Goal: Information Seeking & Learning: Learn about a topic

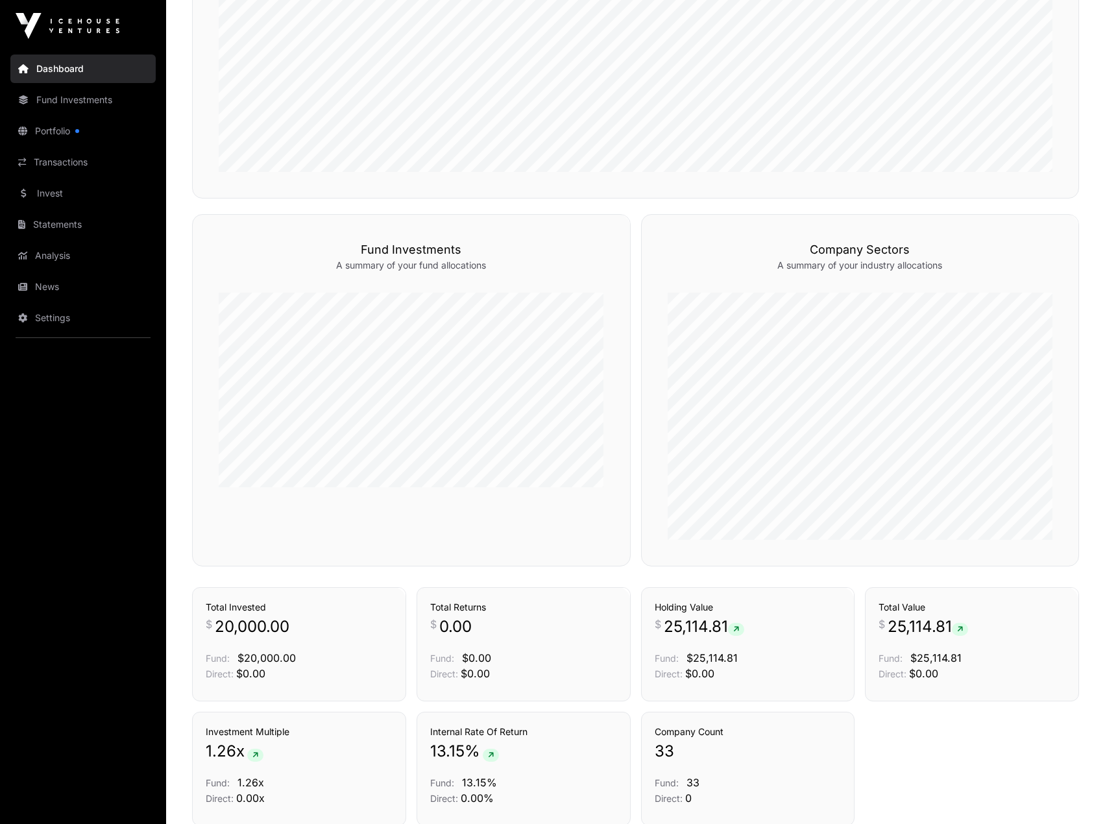
scroll to position [649, 0]
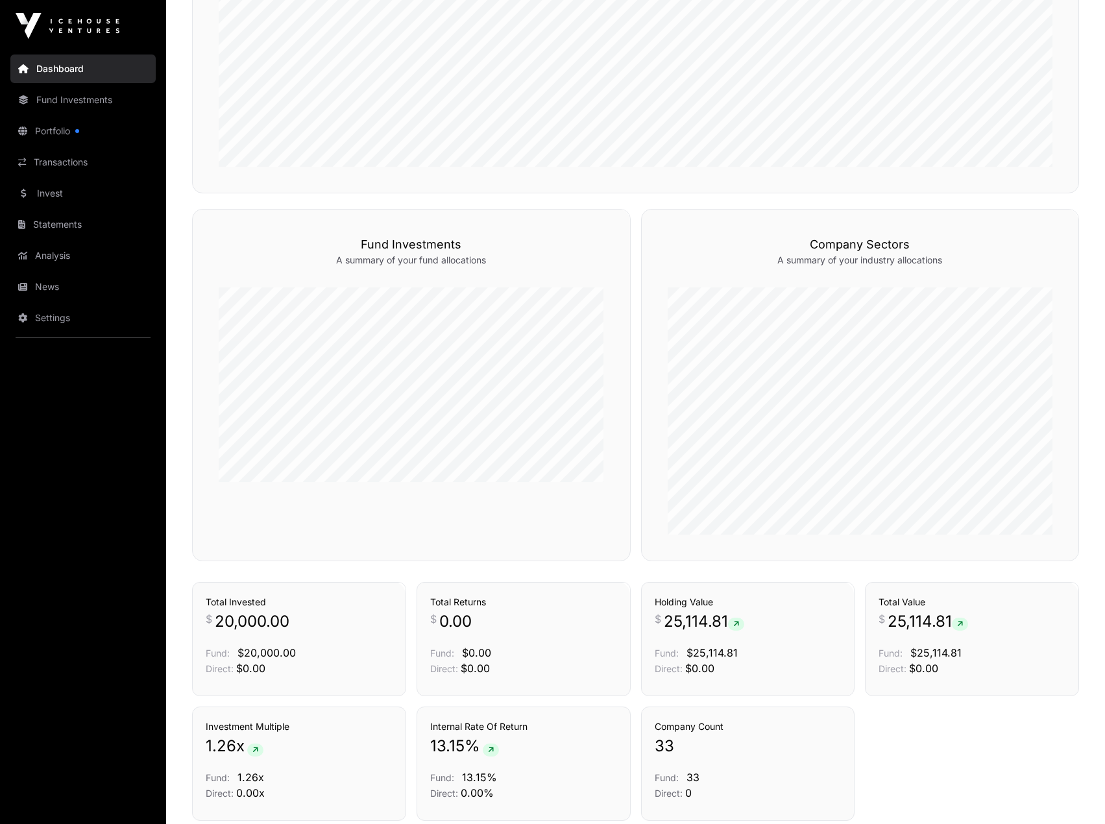
click at [61, 128] on link "Portfolio" at bounding box center [82, 131] width 145 height 29
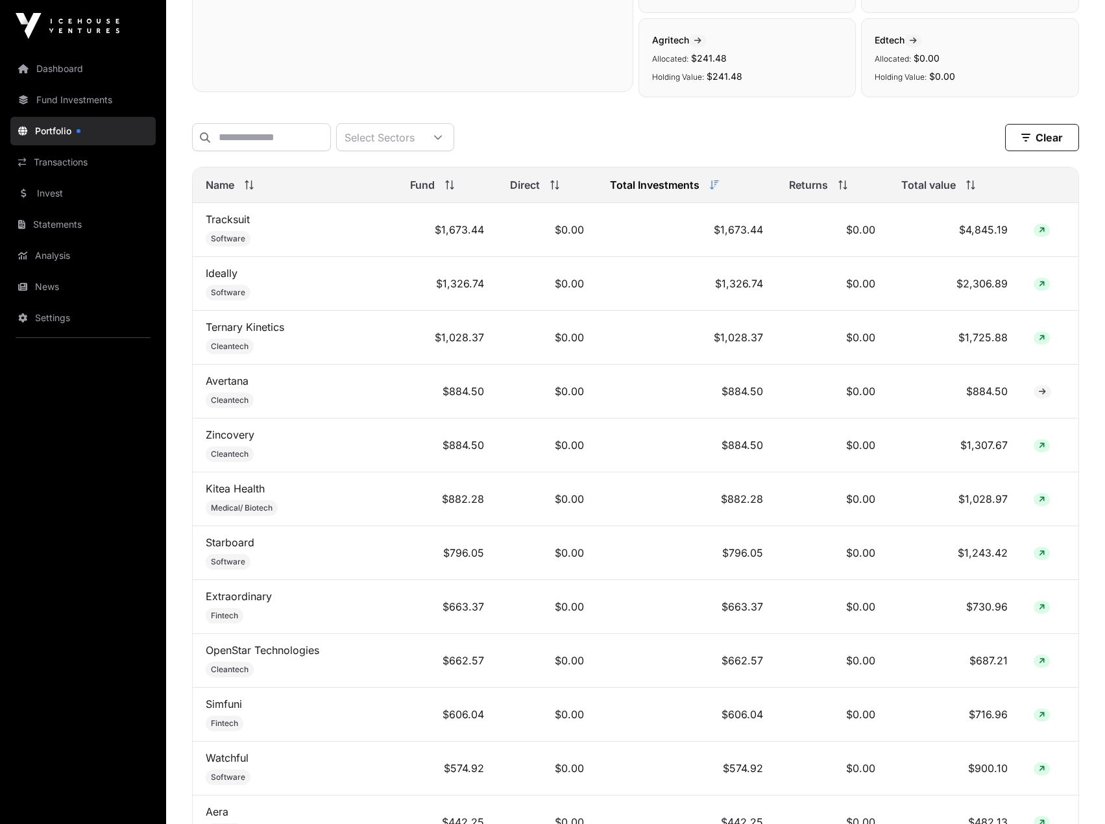
scroll to position [454, 0]
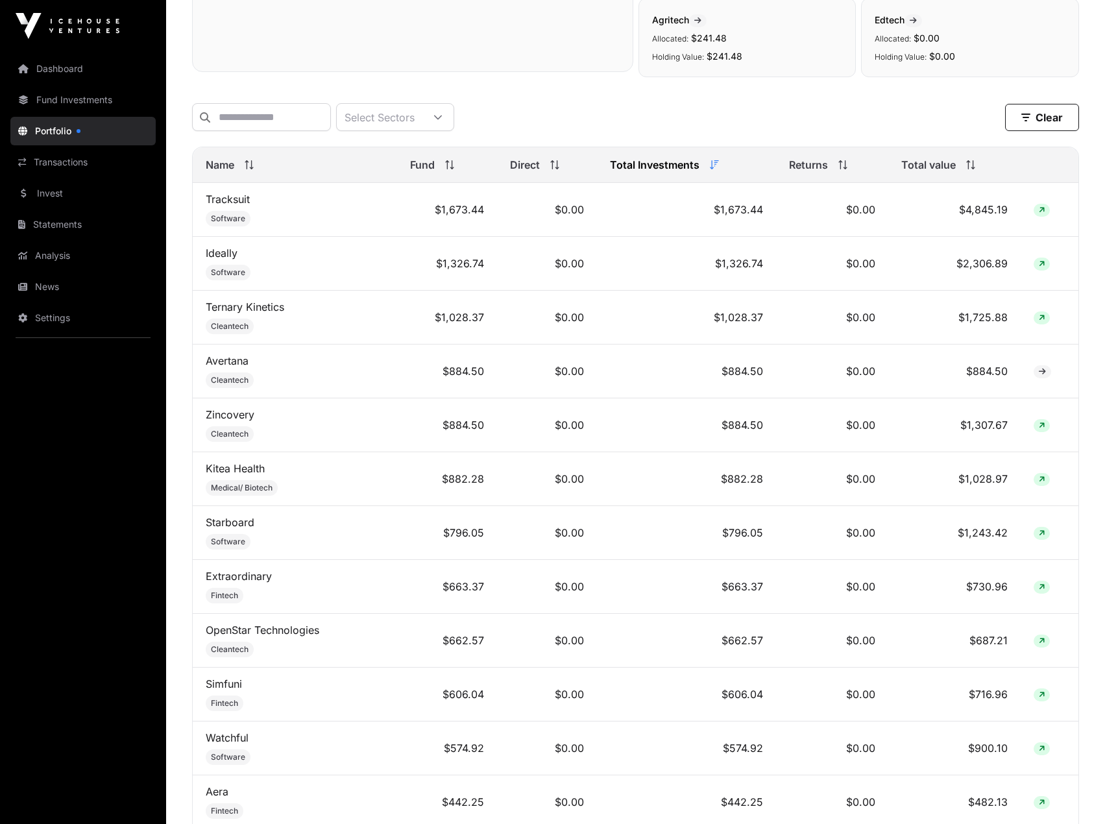
click at [70, 226] on link "Statements" at bounding box center [82, 224] width 145 height 29
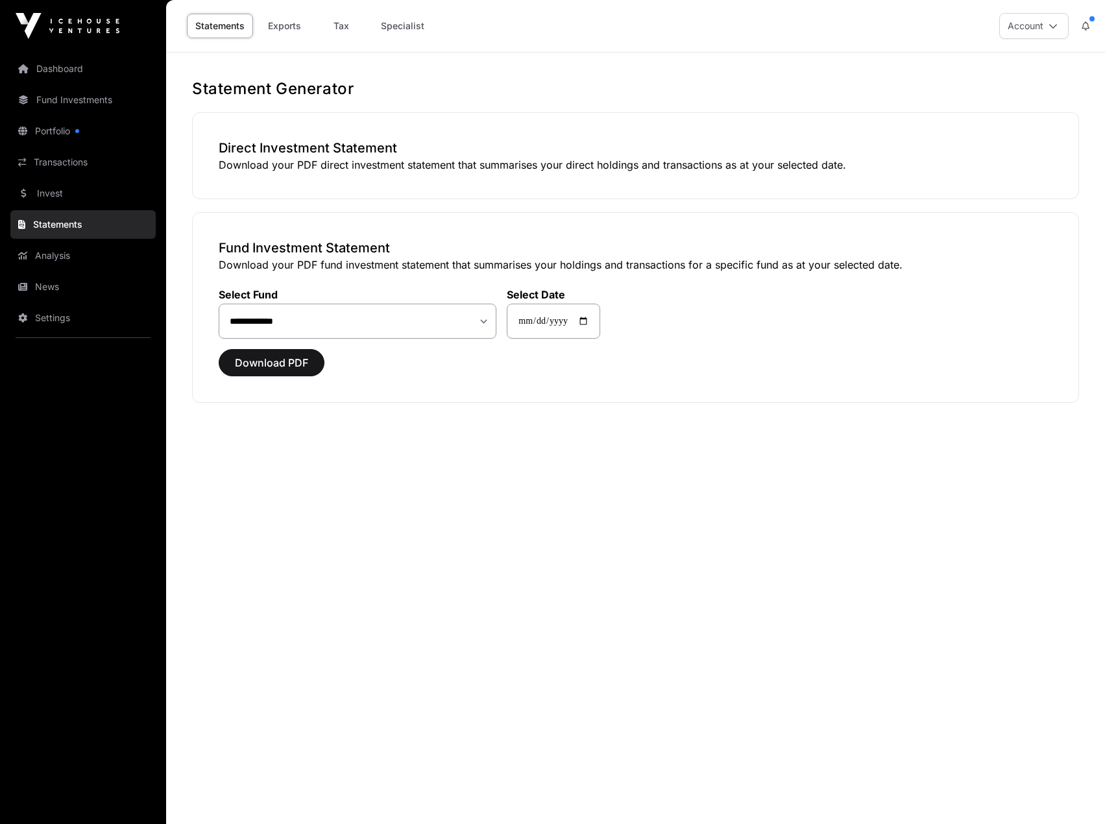
click at [69, 262] on link "Analysis" at bounding box center [82, 255] width 145 height 29
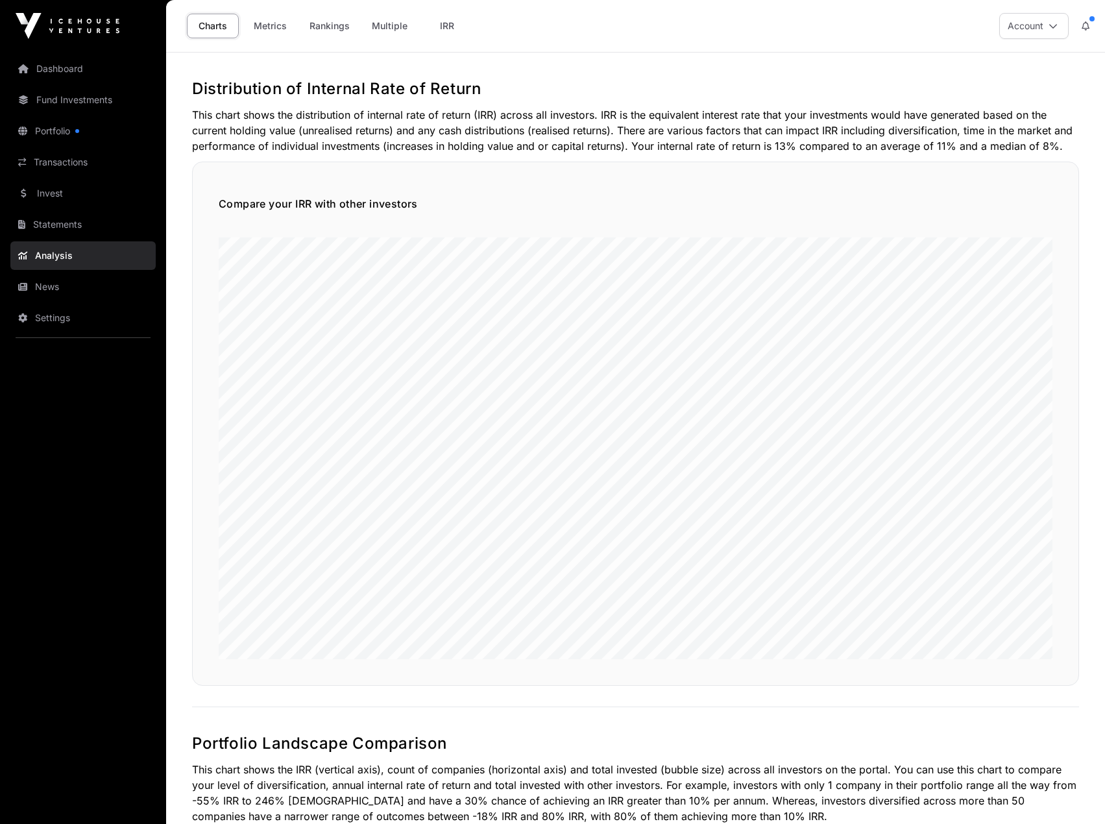
click at [72, 290] on link "News" at bounding box center [82, 286] width 145 height 29
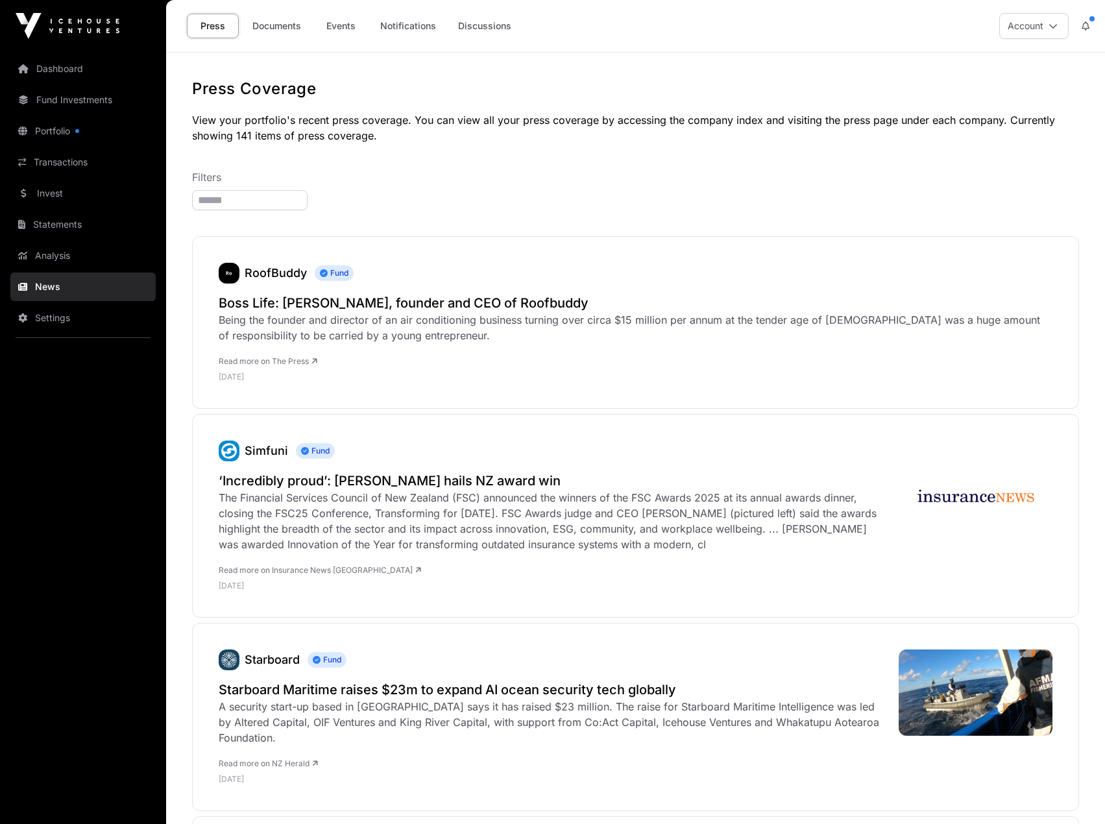
scroll to position [65, 0]
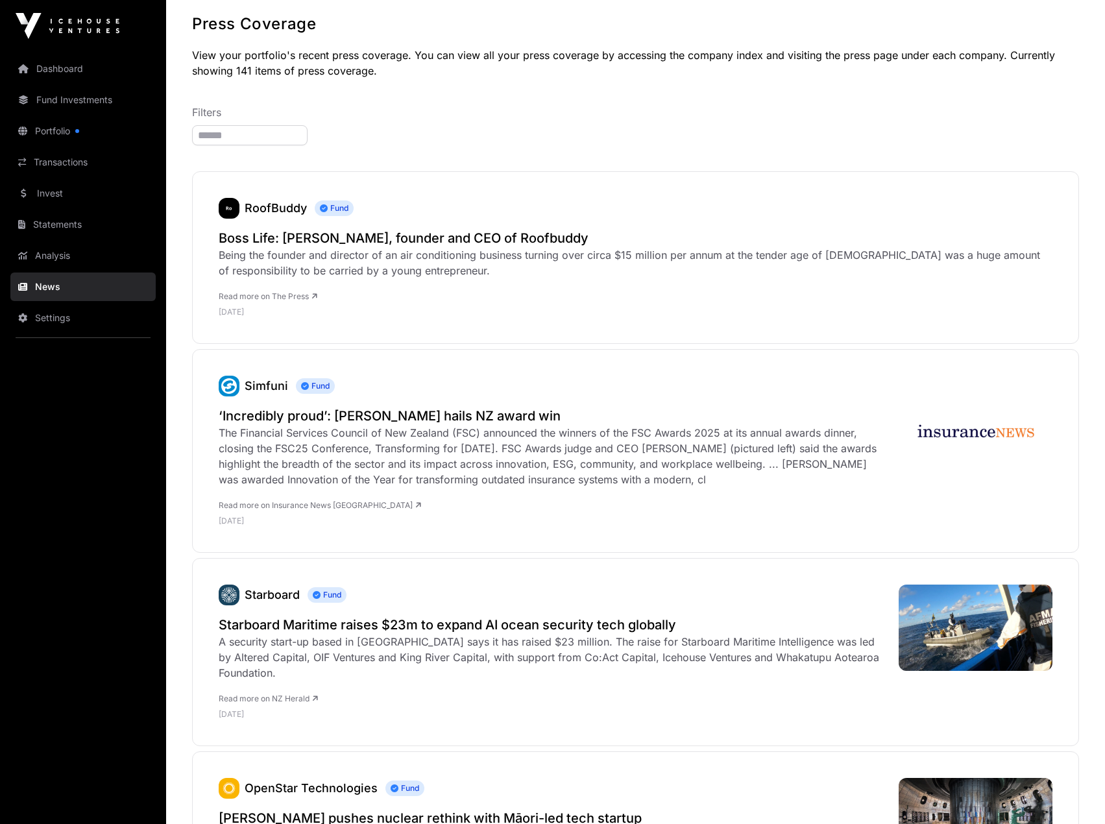
click at [73, 101] on link "Fund Investments" at bounding box center [82, 100] width 145 height 29
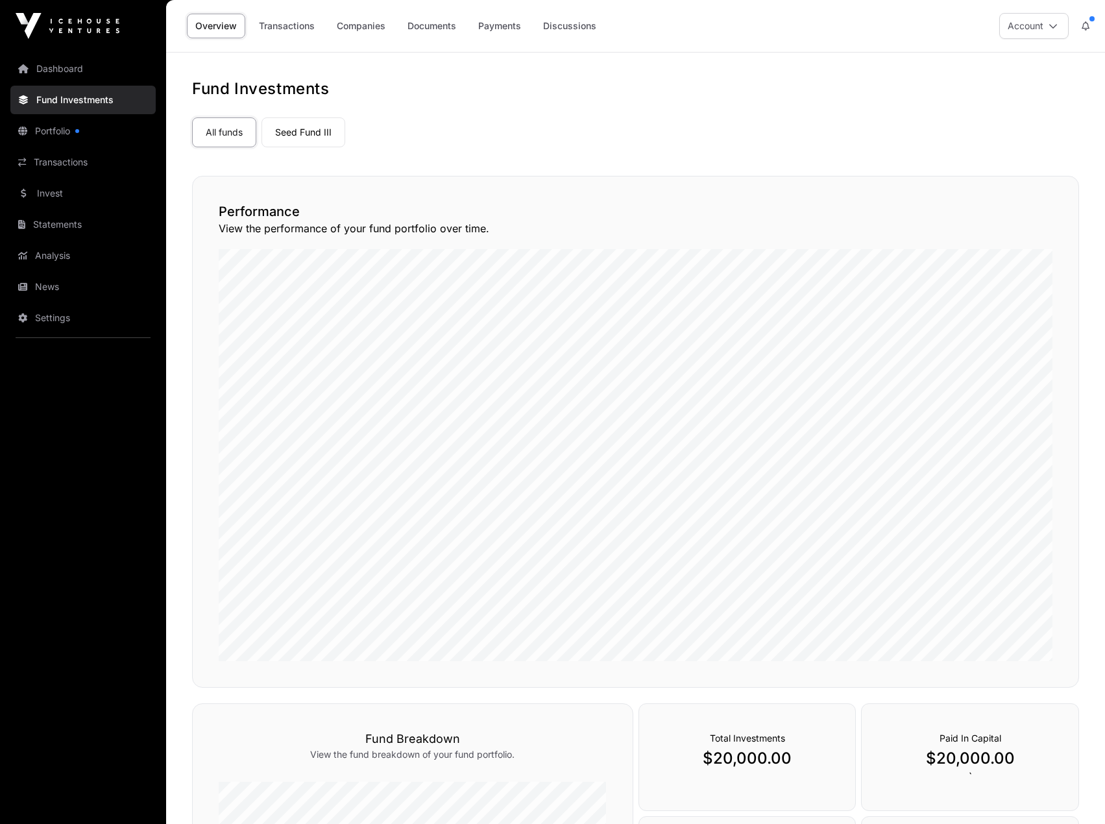
click at [357, 24] on link "Companies" at bounding box center [361, 26] width 66 height 25
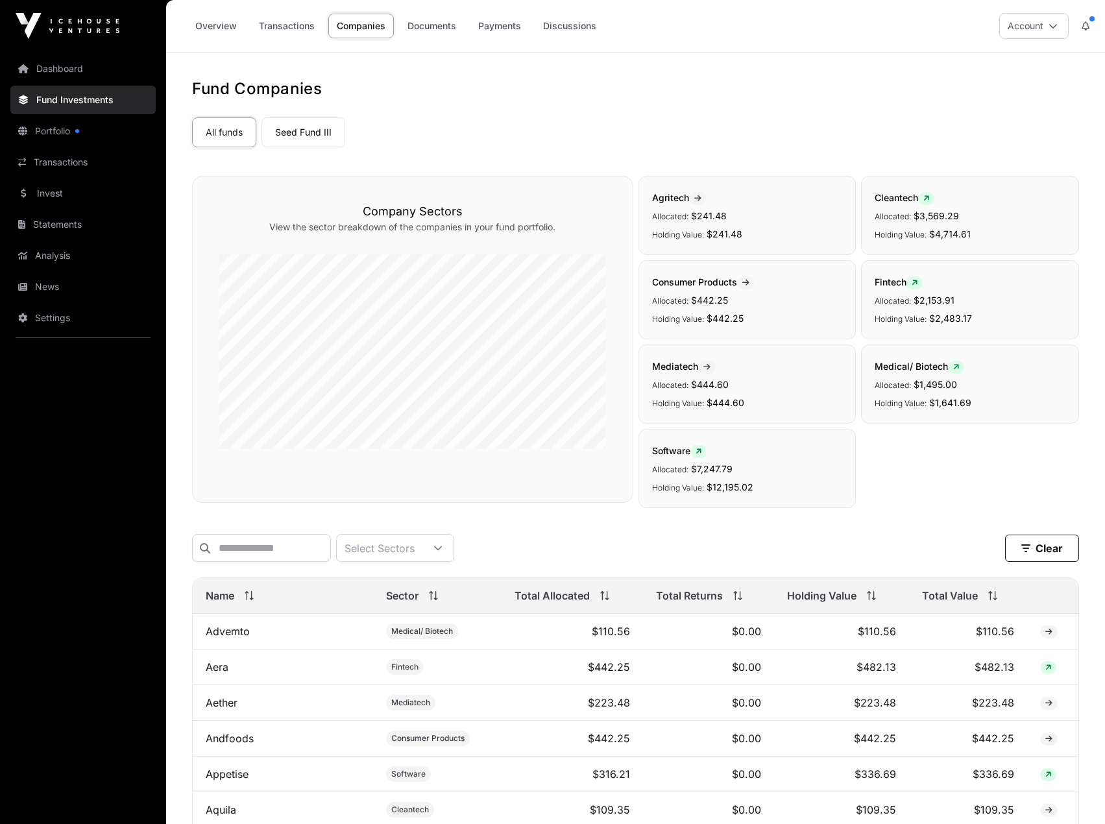
click at [75, 130] on link "Portfolio" at bounding box center [82, 131] width 145 height 29
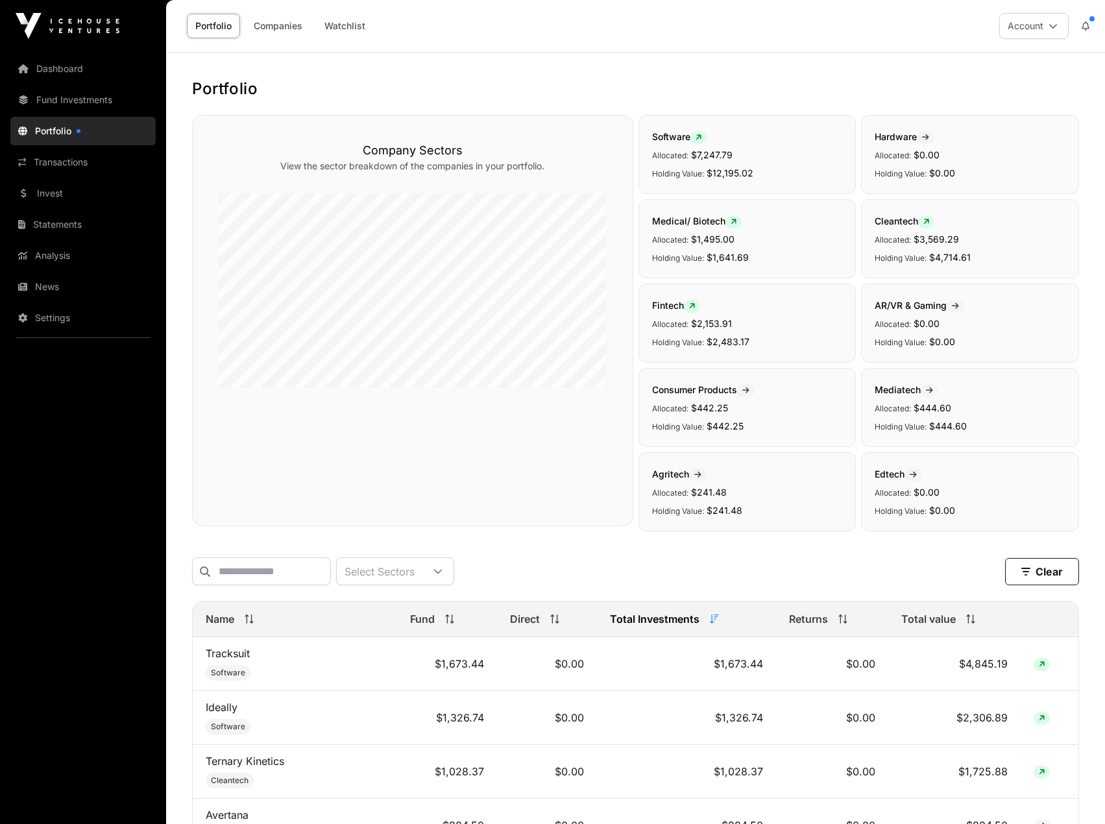
click at [77, 161] on link "Transactions" at bounding box center [82, 162] width 145 height 29
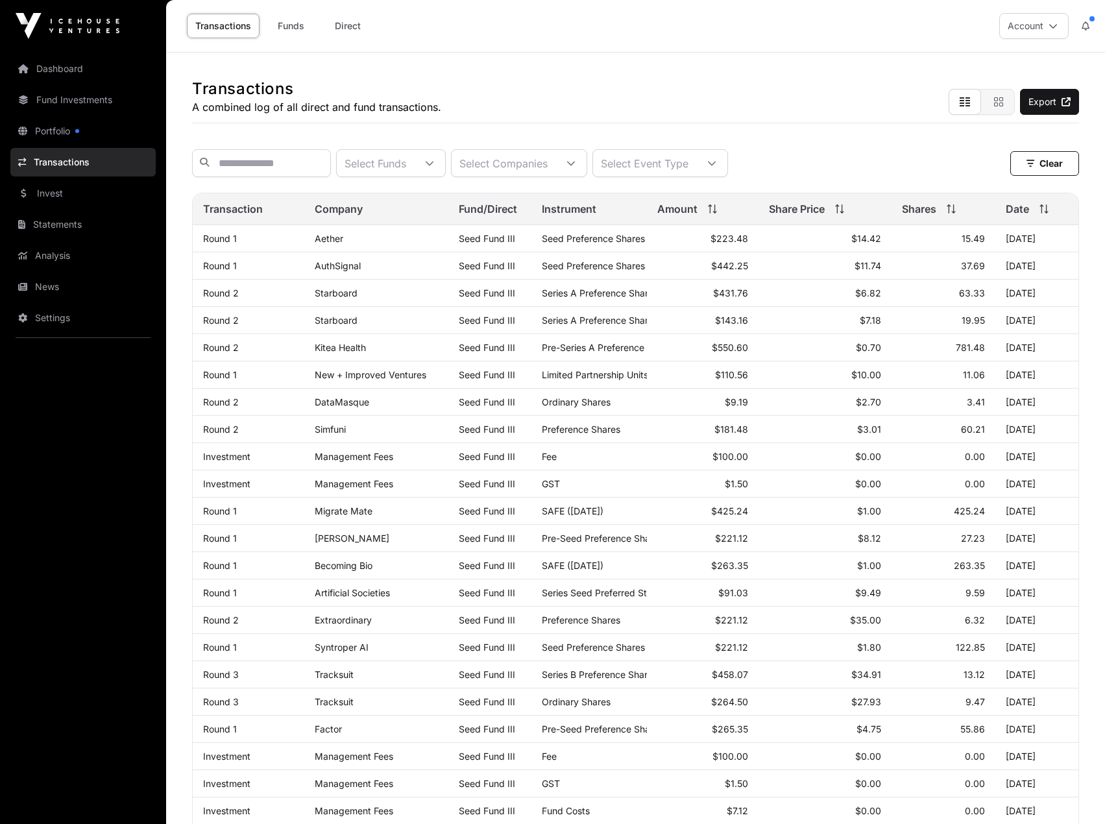
click at [66, 195] on link "Invest" at bounding box center [82, 193] width 145 height 29
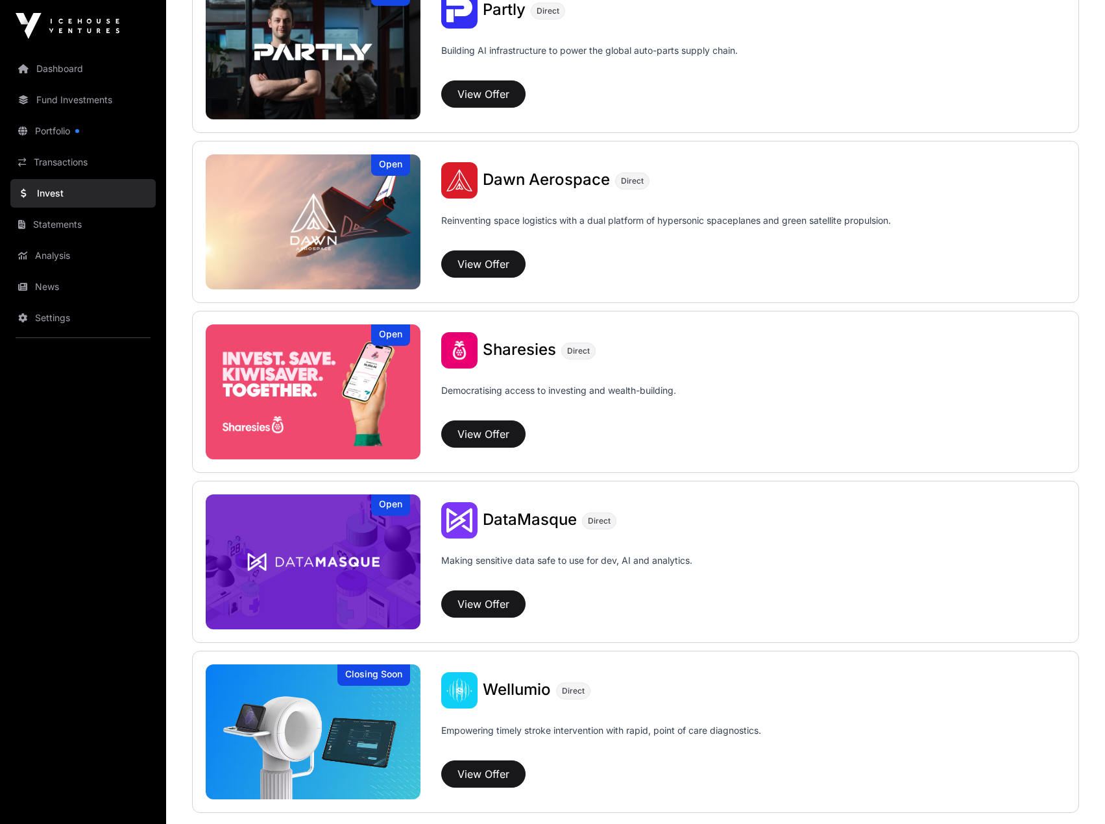
scroll to position [1484, 0]
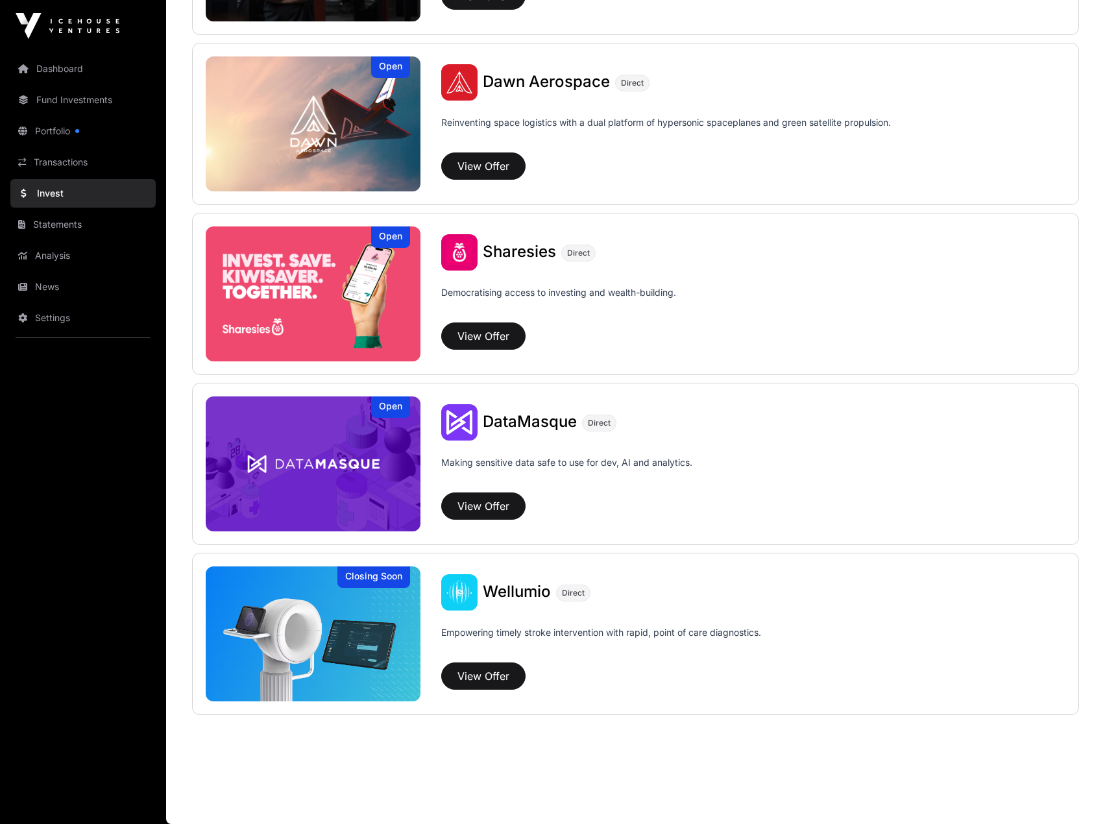
click at [59, 234] on link "Statements" at bounding box center [82, 224] width 145 height 29
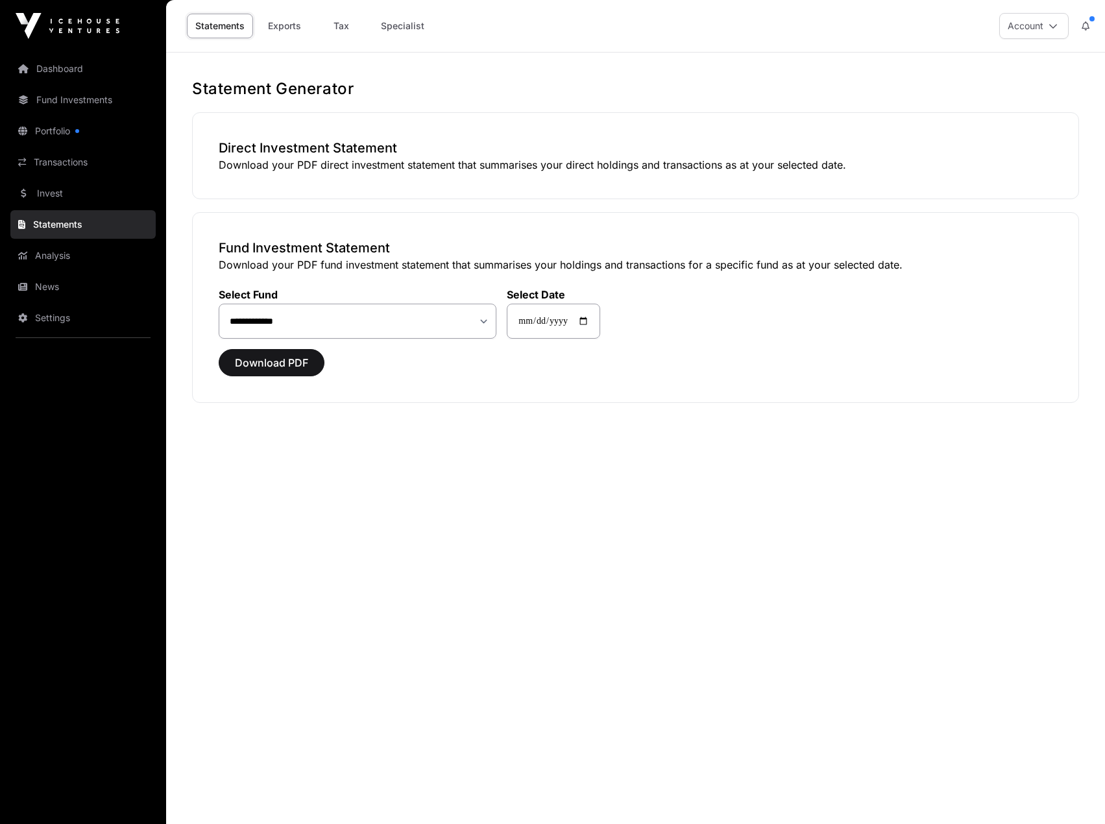
click at [74, 261] on link "Analysis" at bounding box center [82, 255] width 145 height 29
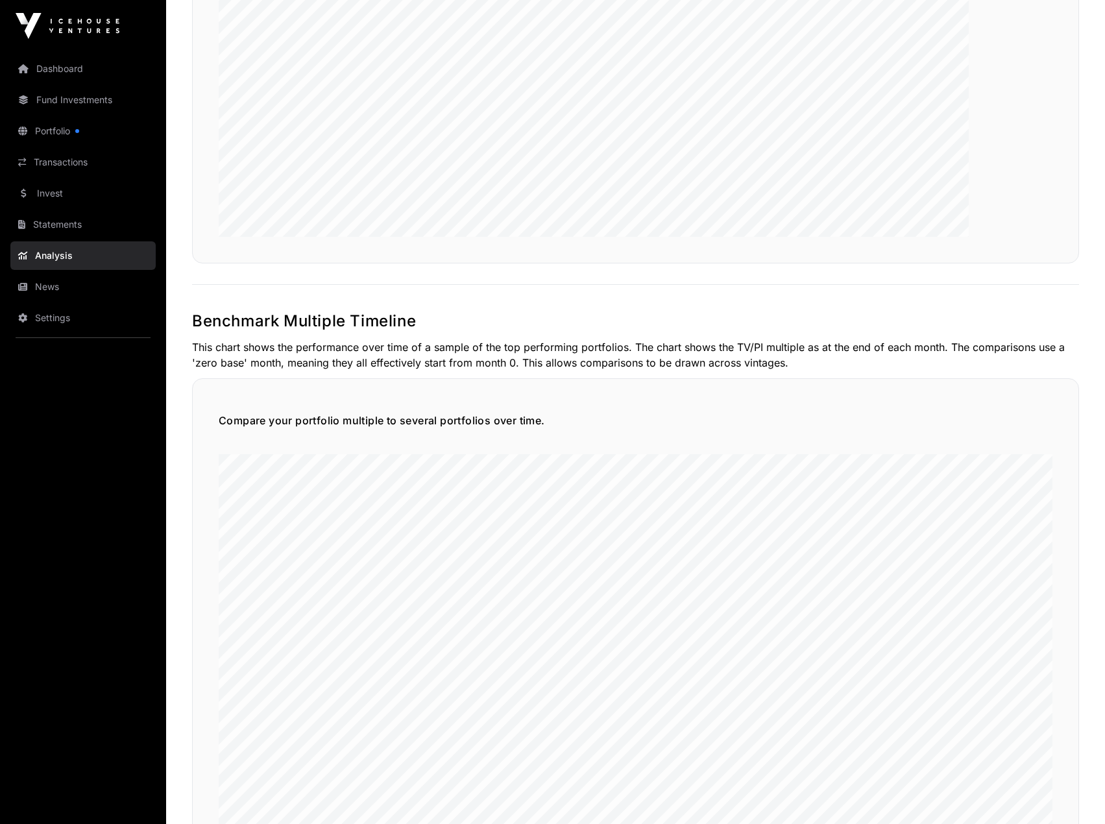
scroll to position [2954, 0]
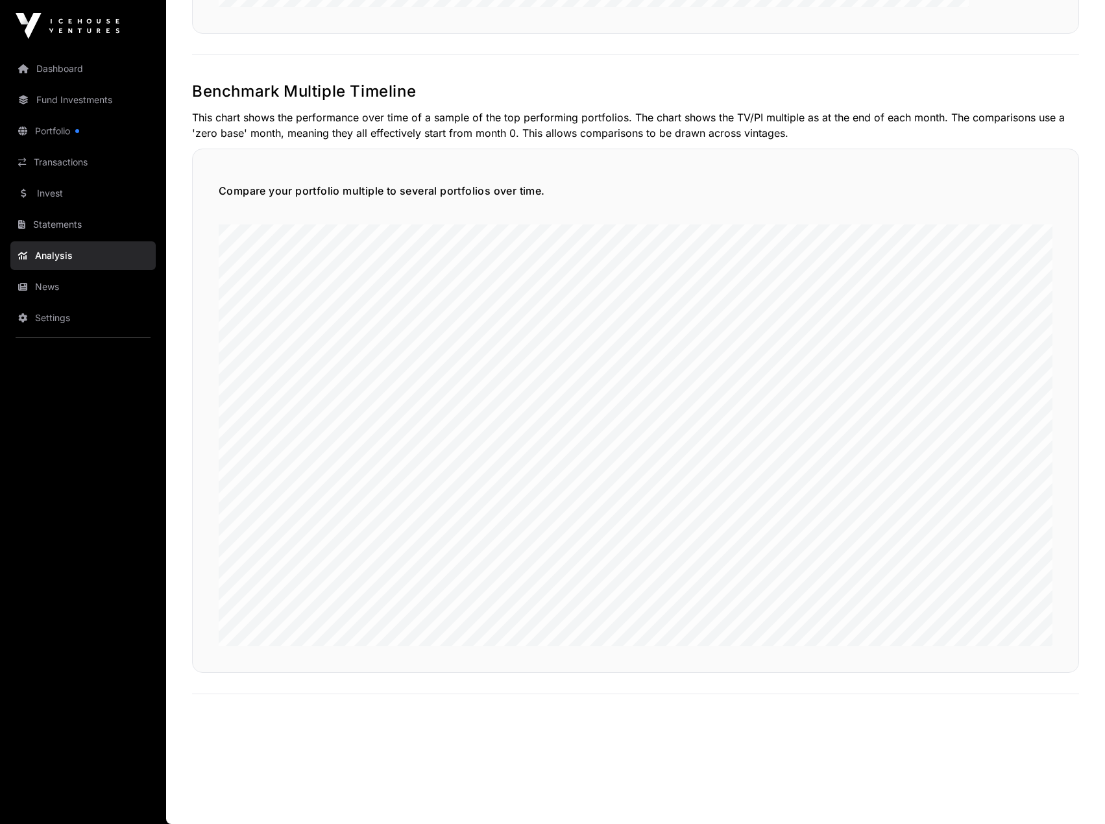
click at [69, 294] on link "News" at bounding box center [82, 286] width 145 height 29
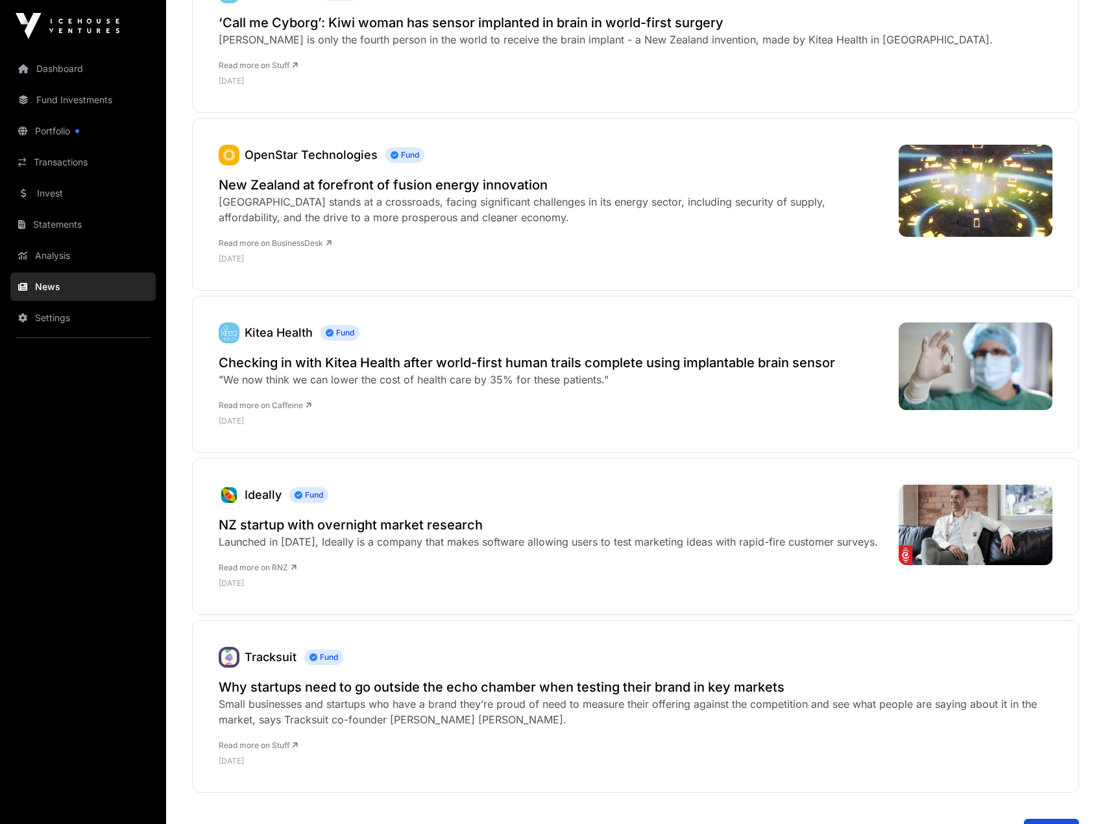
scroll to position [4810, 0]
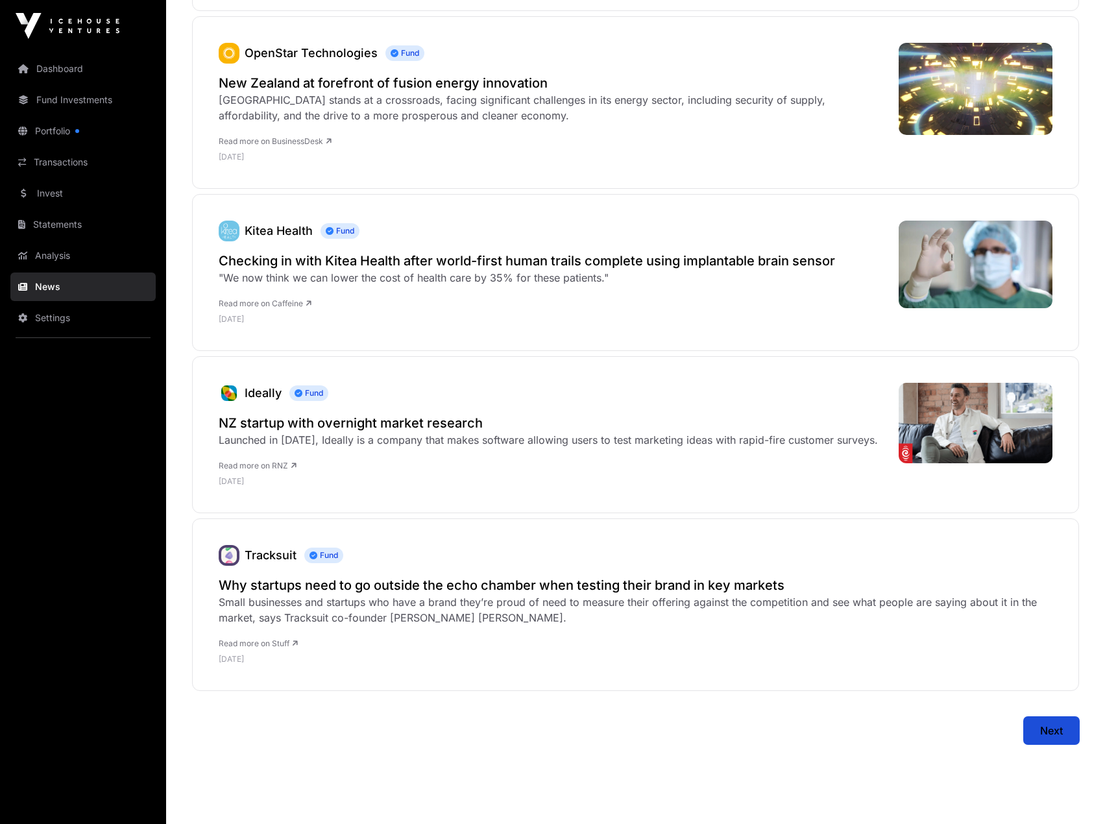
click at [1051, 723] on span "Next" at bounding box center [1051, 731] width 23 height 16
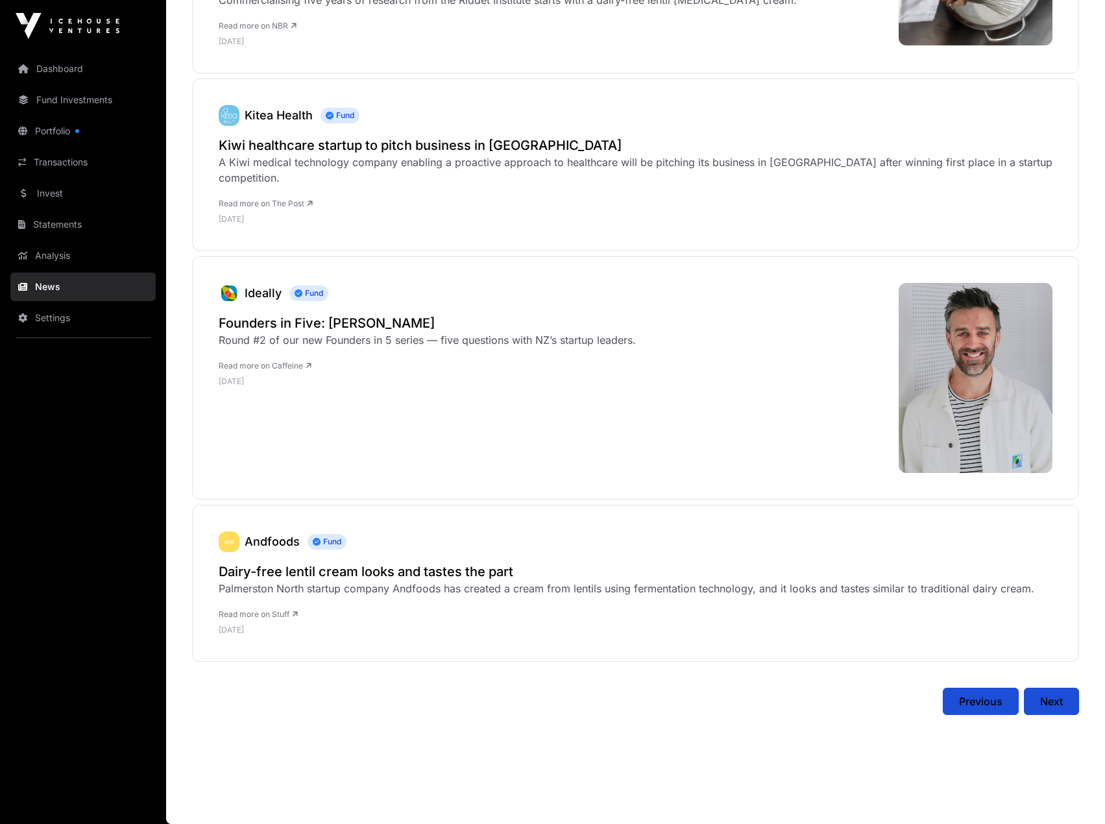
scroll to position [4976, 0]
click at [1065, 710] on button "Next" at bounding box center [1051, 701] width 55 height 27
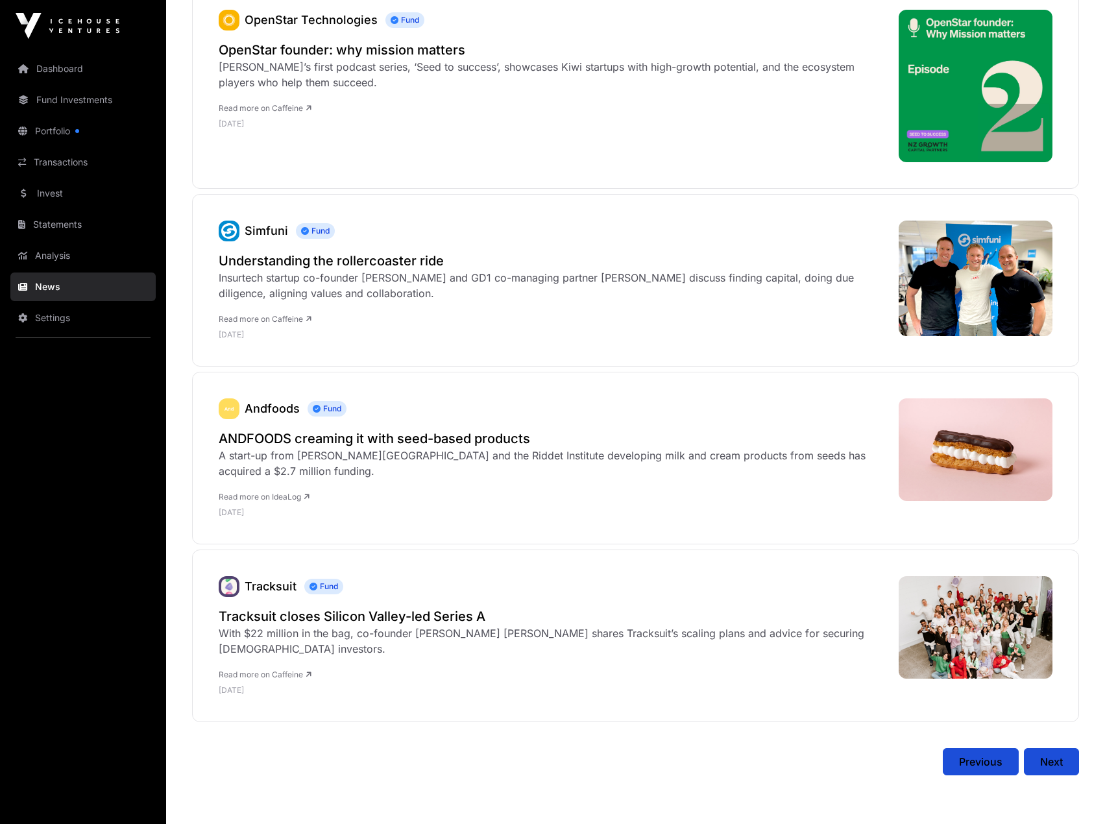
scroll to position [4672, 0]
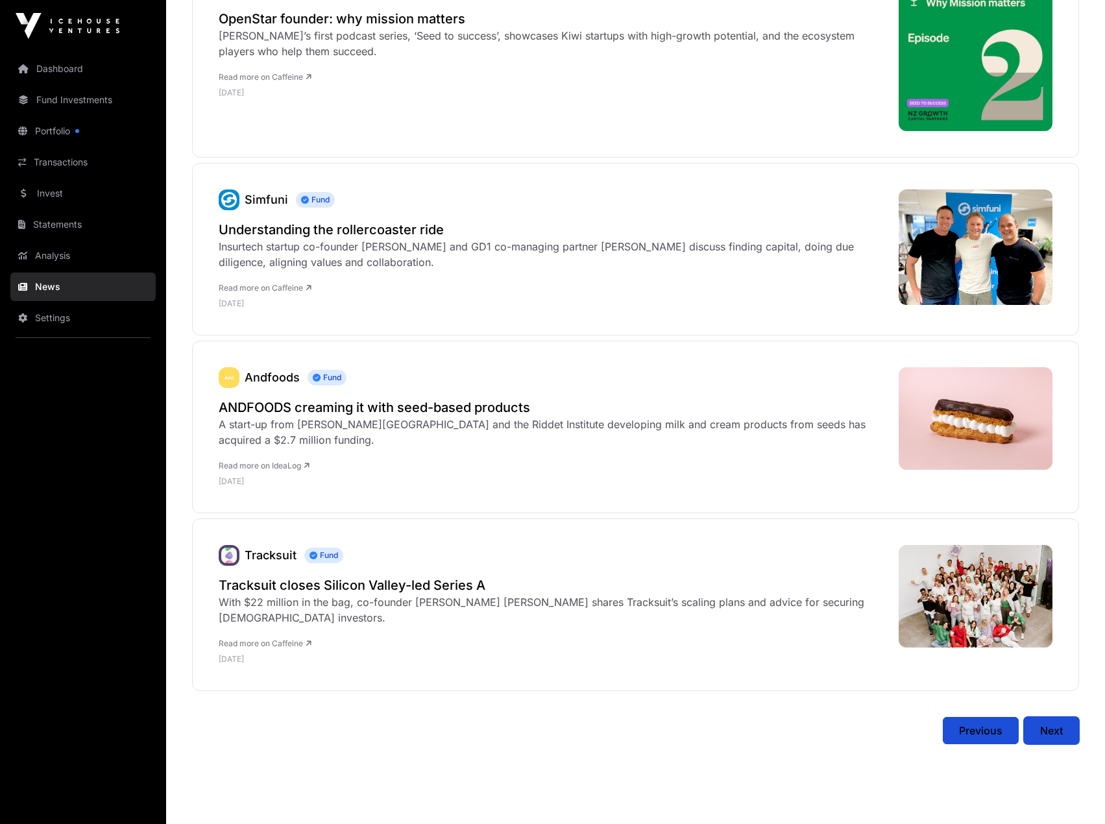
click at [1063, 717] on button "Next" at bounding box center [1051, 730] width 55 height 27
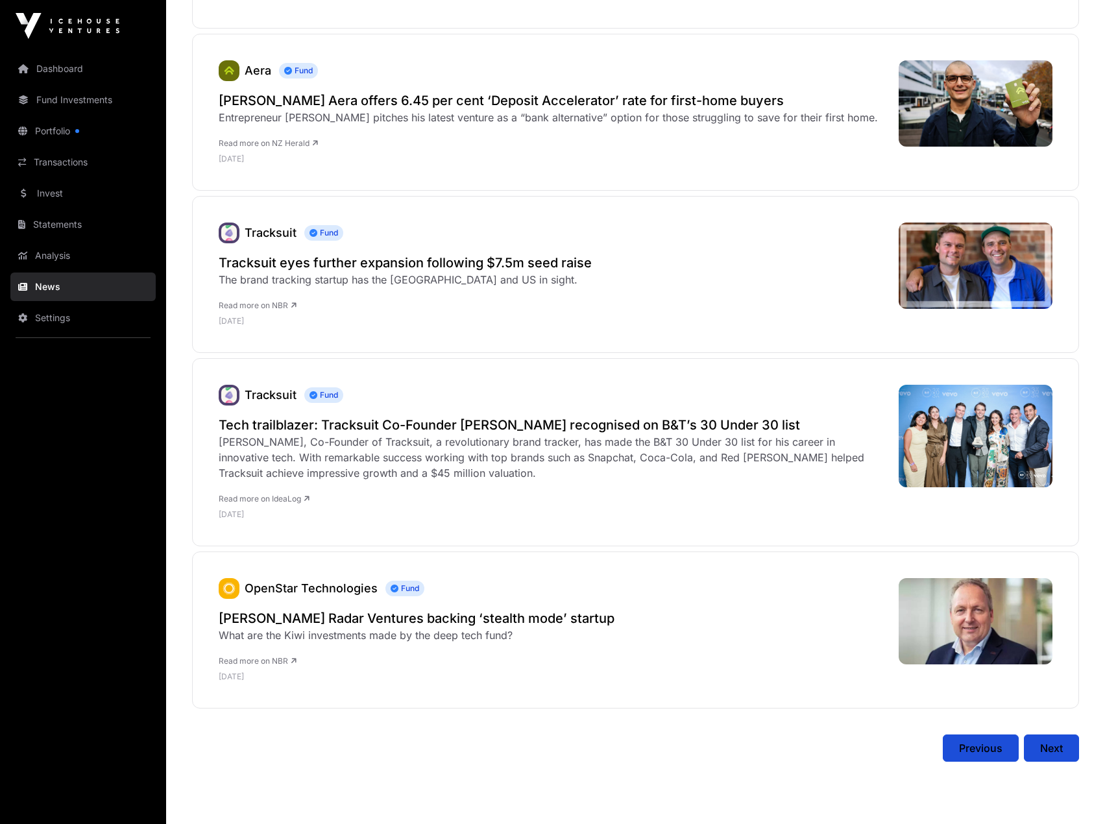
scroll to position [4793, 0]
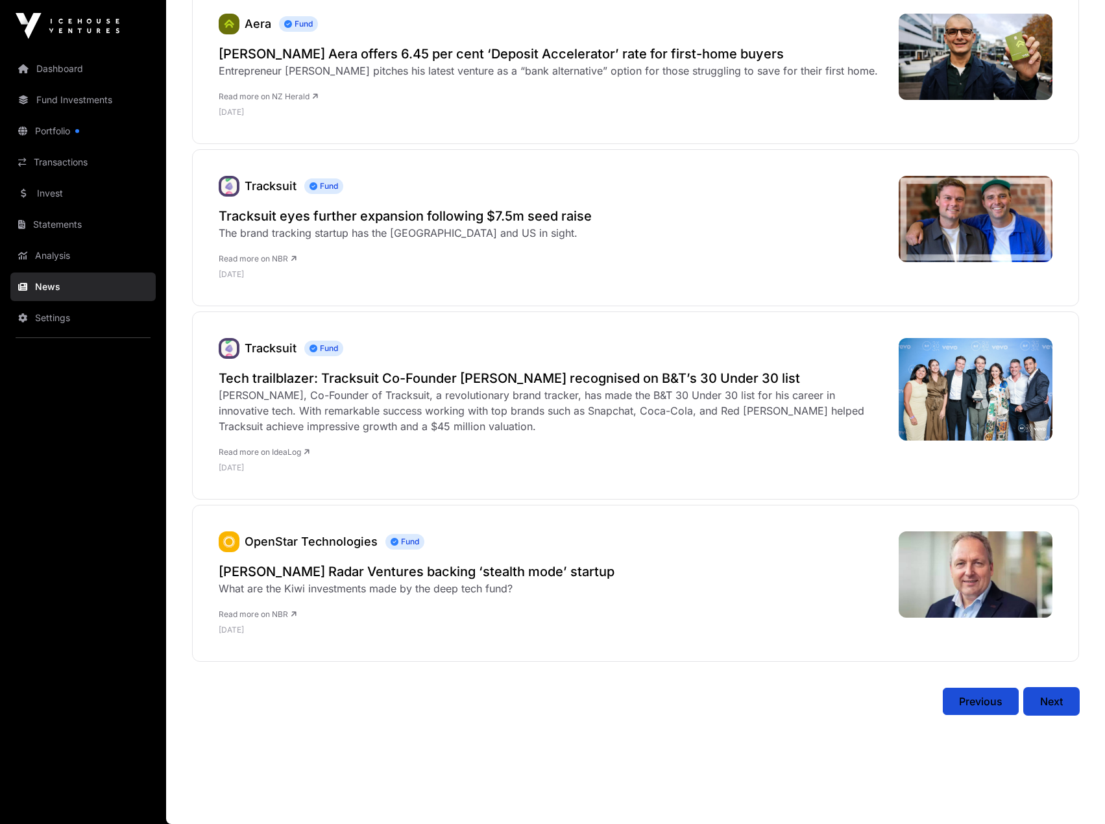
click at [1040, 695] on span "Next" at bounding box center [1051, 701] width 23 height 16
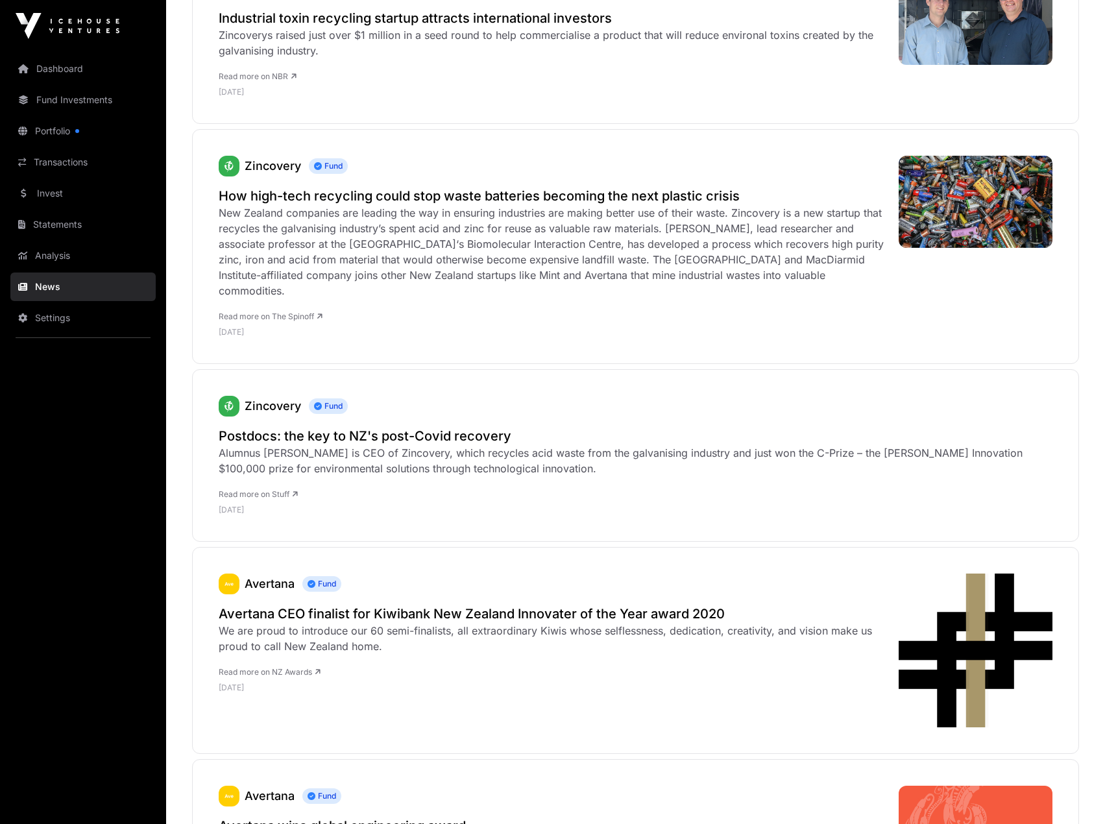
scroll to position [3114, 0]
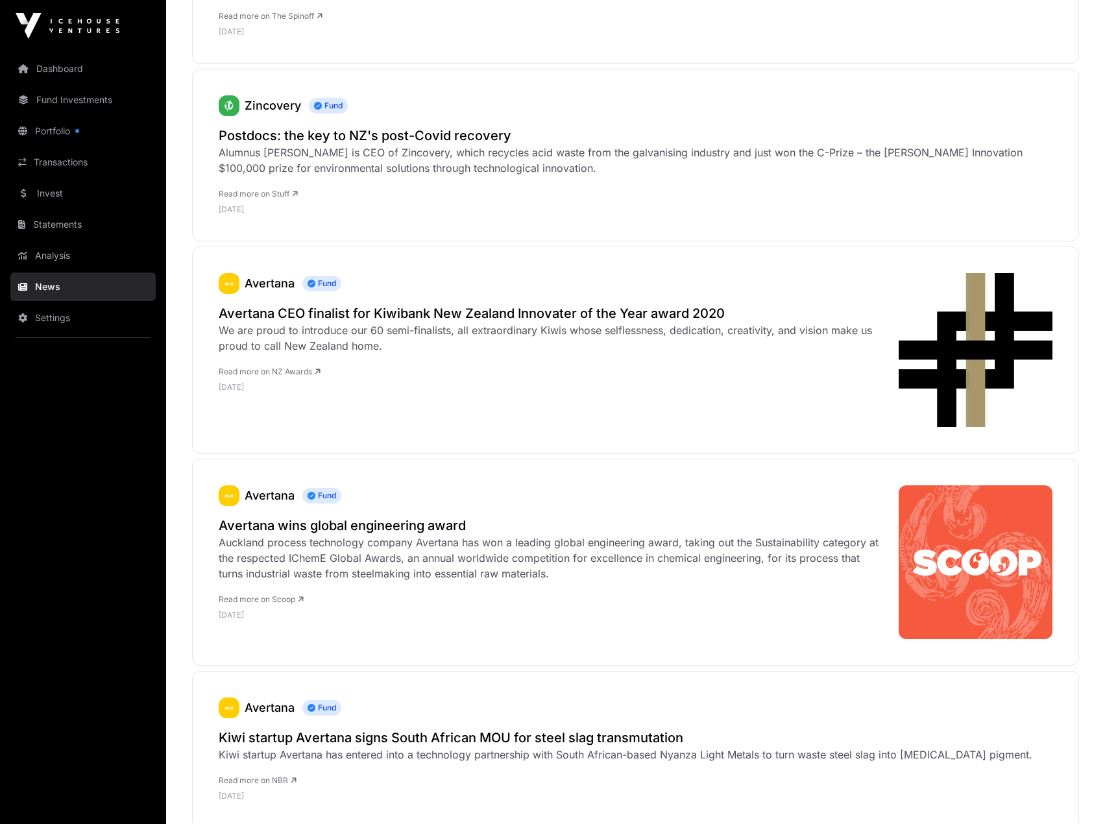
scroll to position [2983, 0]
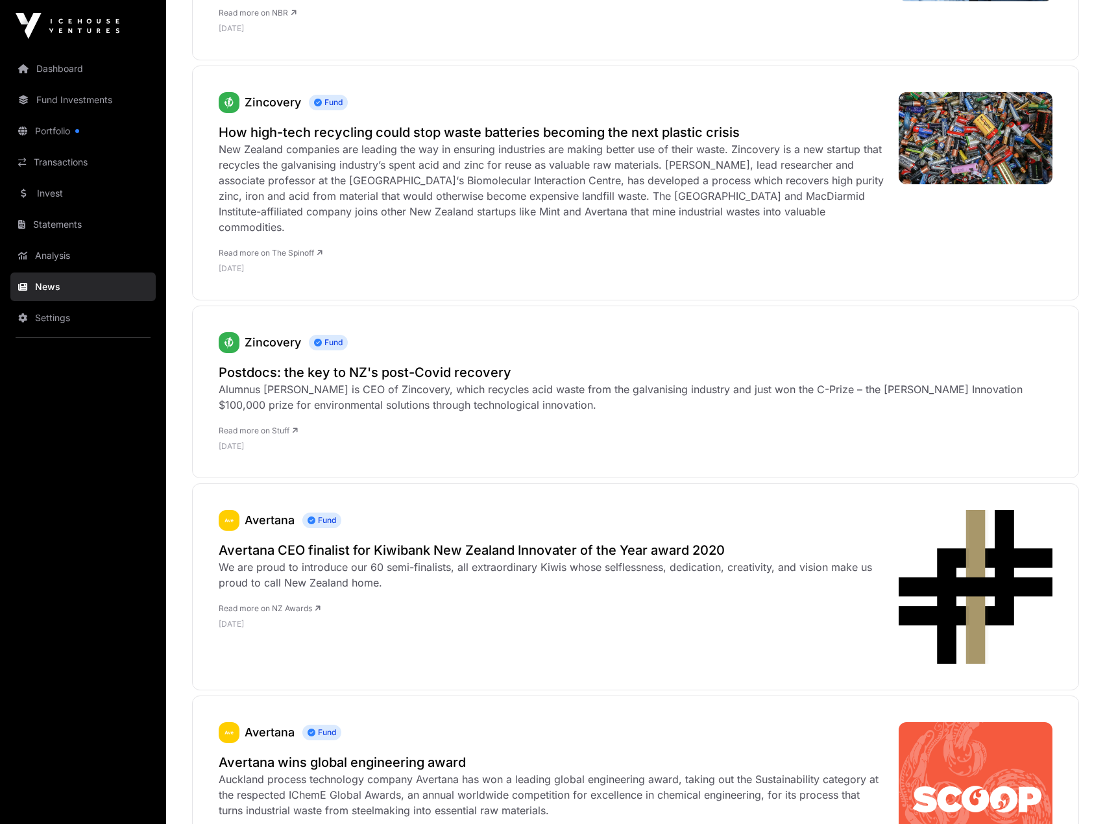
click at [69, 263] on link "Analysis" at bounding box center [82, 255] width 145 height 29
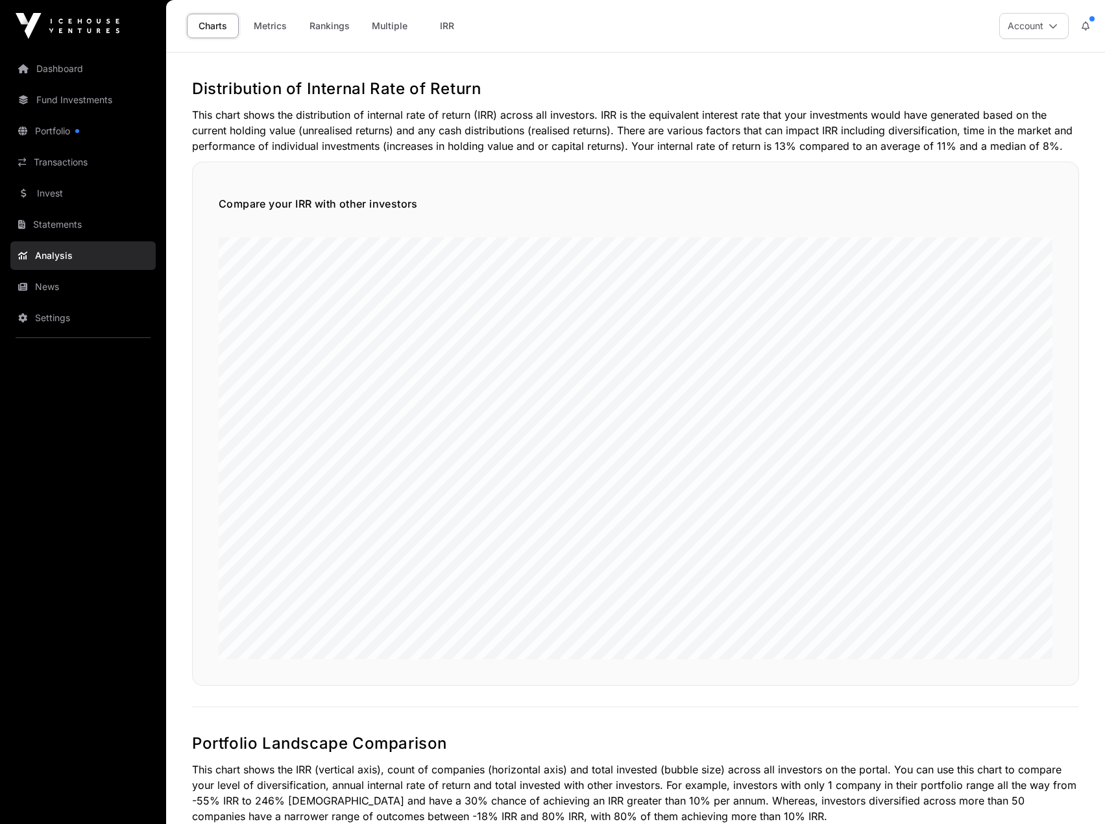
click at [271, 19] on link "Metrics" at bounding box center [270, 26] width 52 height 25
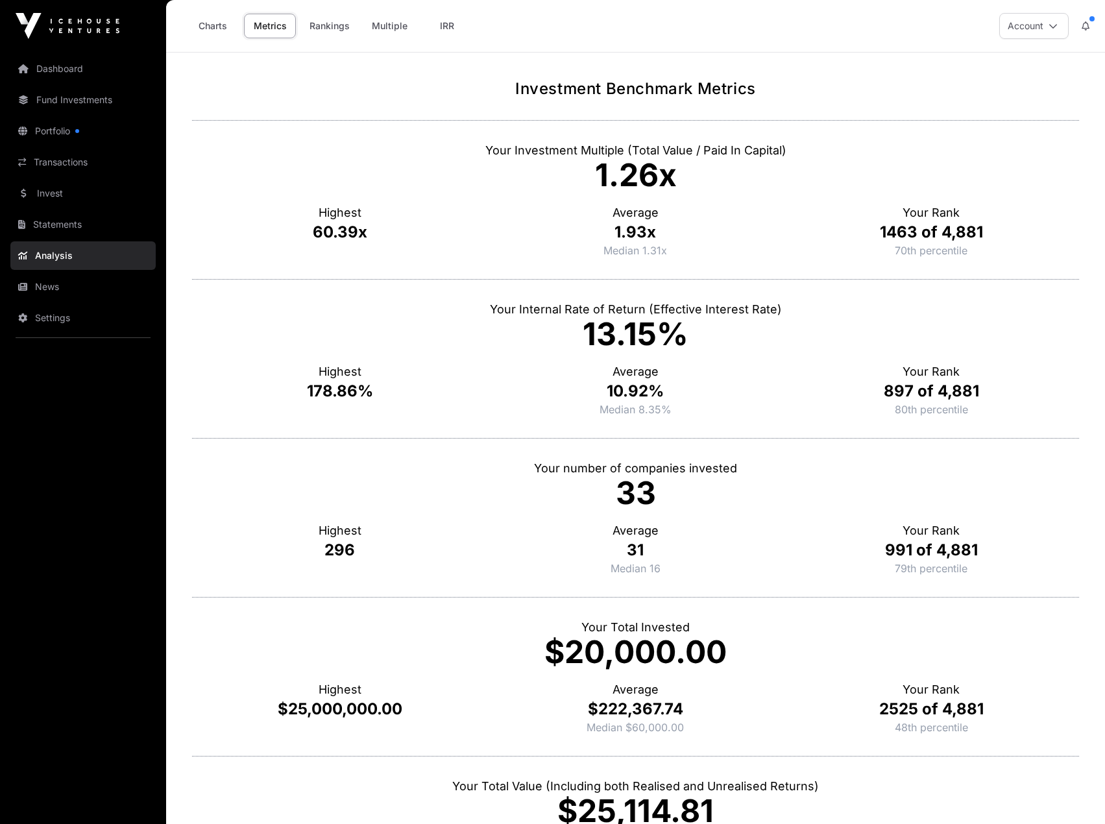
click at [320, 29] on link "Rankings" at bounding box center [329, 26] width 57 height 25
click at [385, 30] on link "Multiple" at bounding box center [389, 26] width 53 height 25
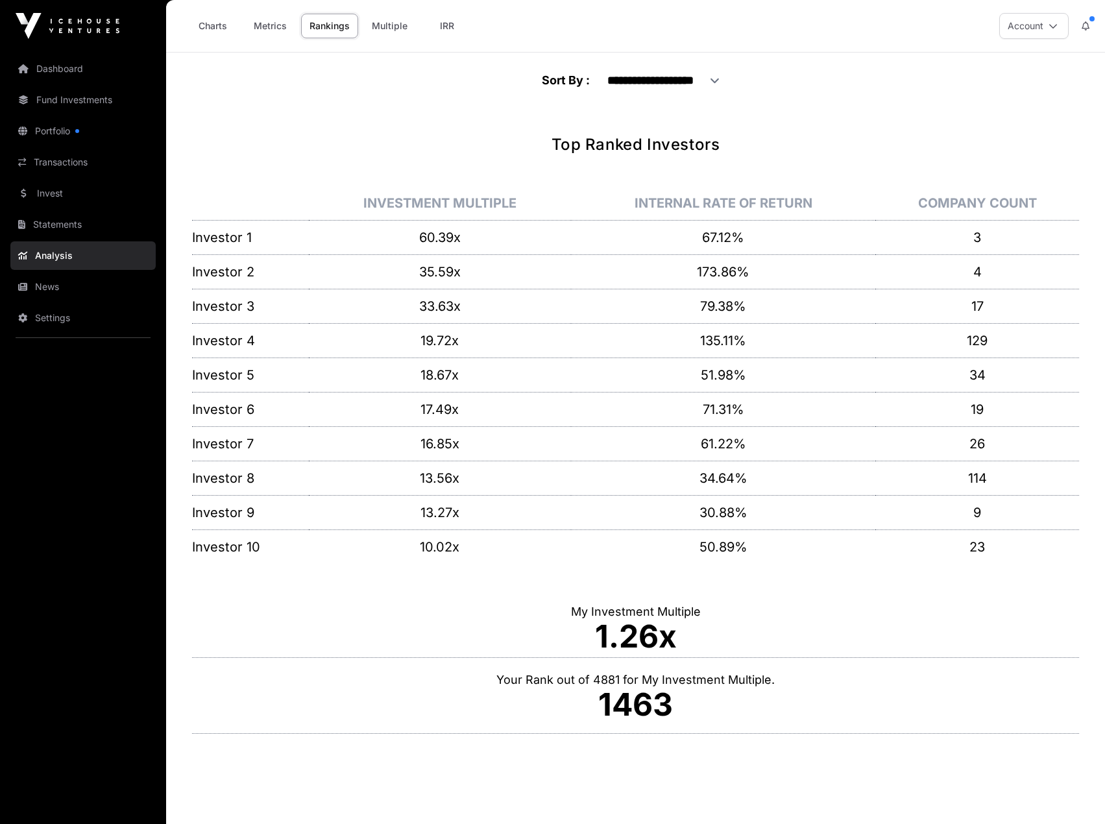
click at [452, 25] on link "IRR" at bounding box center [447, 26] width 52 height 25
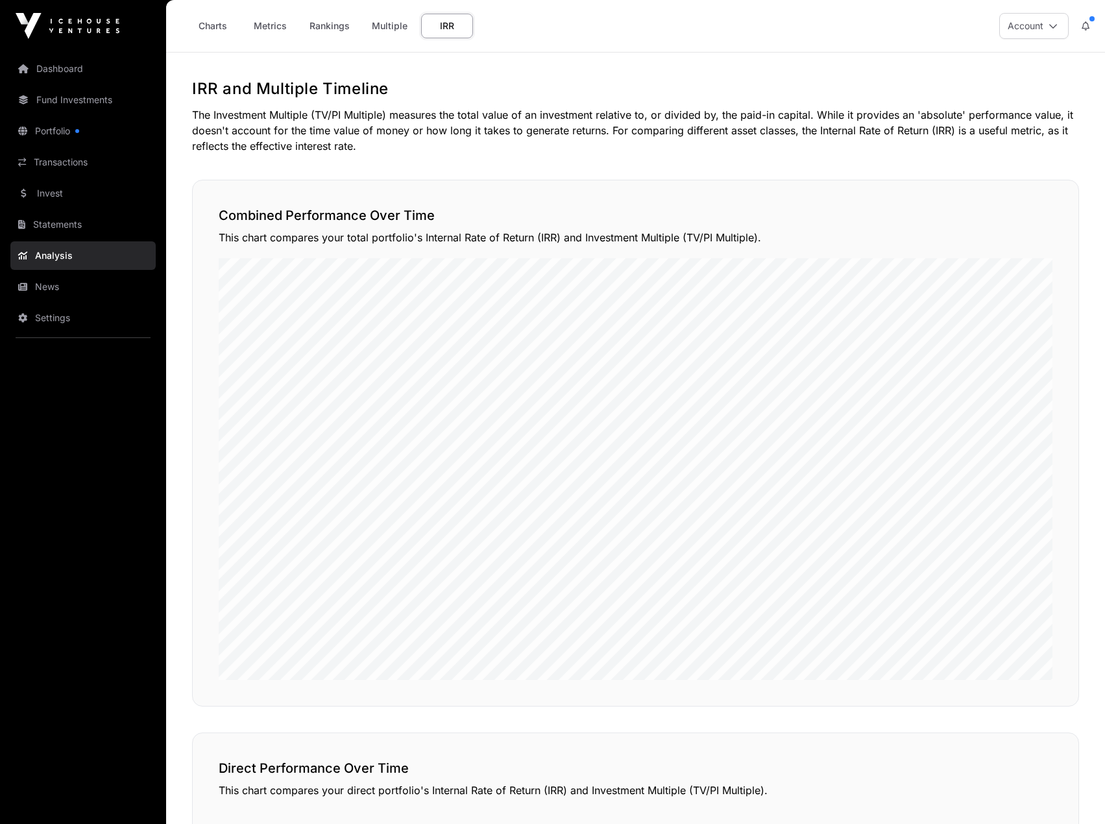
click at [61, 223] on link "Statements" at bounding box center [82, 224] width 145 height 29
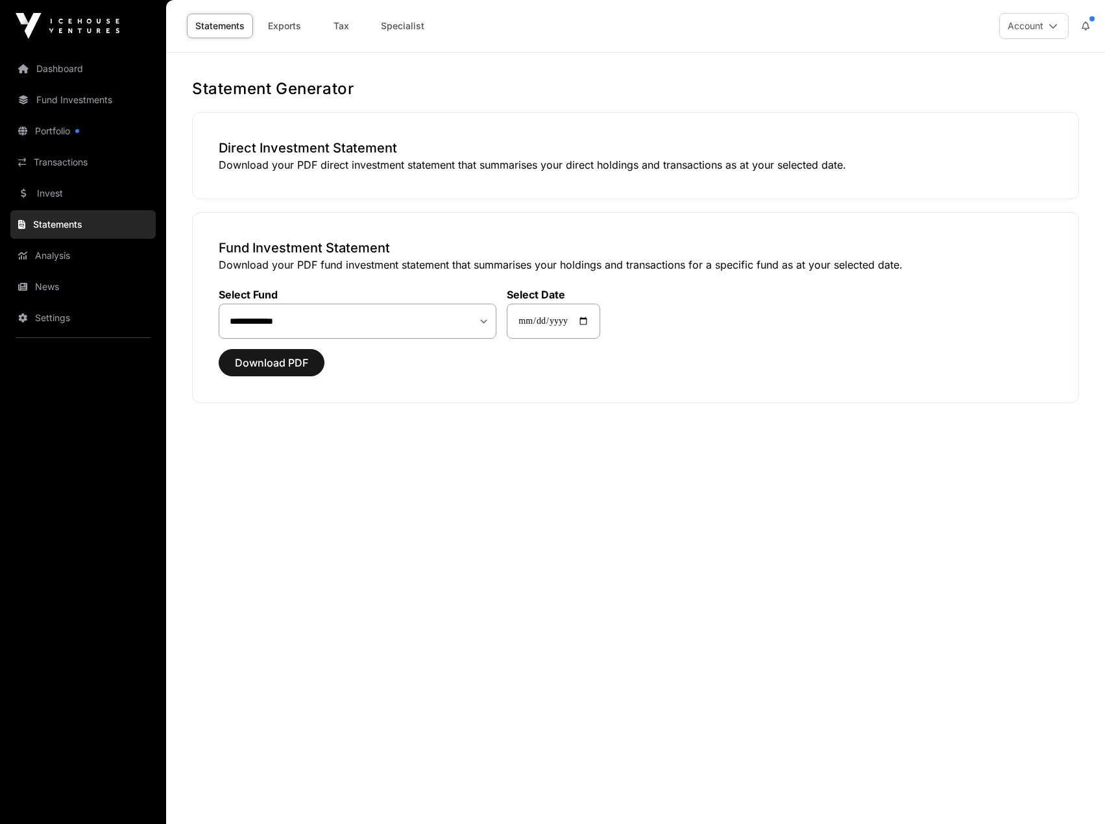
click at [67, 198] on link "Invest" at bounding box center [82, 193] width 145 height 29
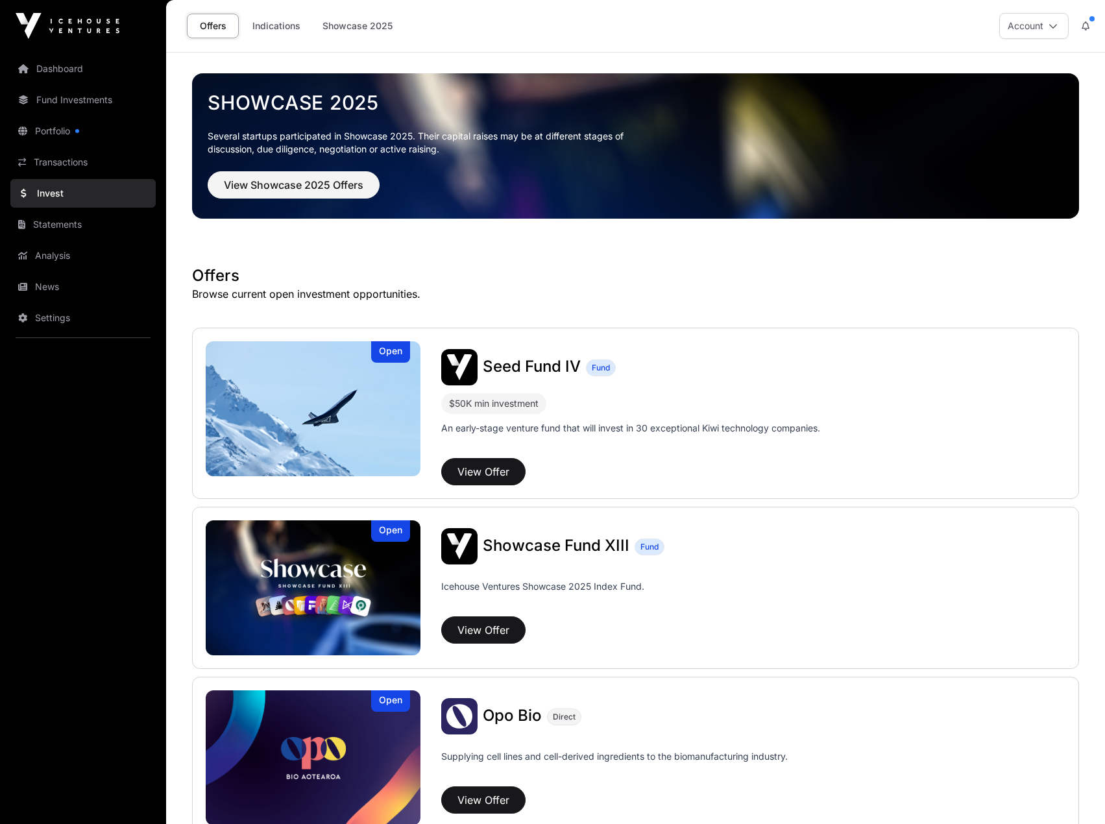
click at [104, 222] on link "Statements" at bounding box center [82, 224] width 145 height 29
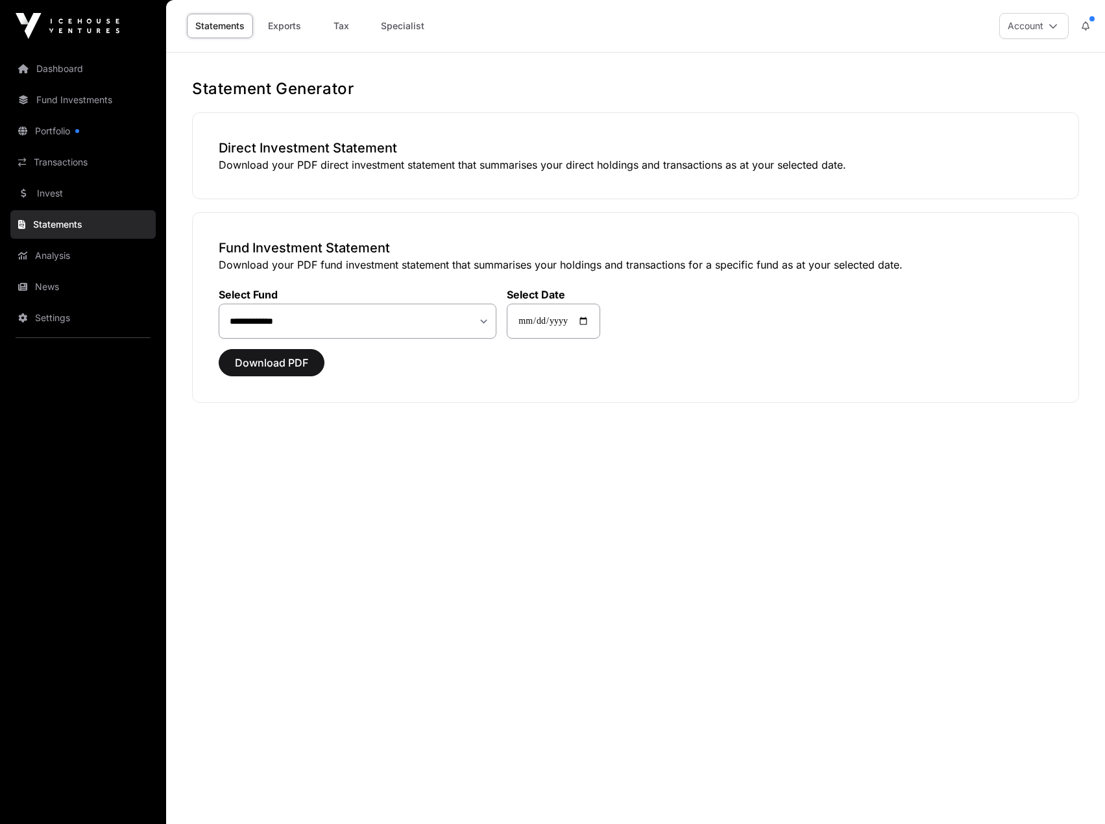
click at [88, 193] on link "Invest" at bounding box center [82, 193] width 145 height 29
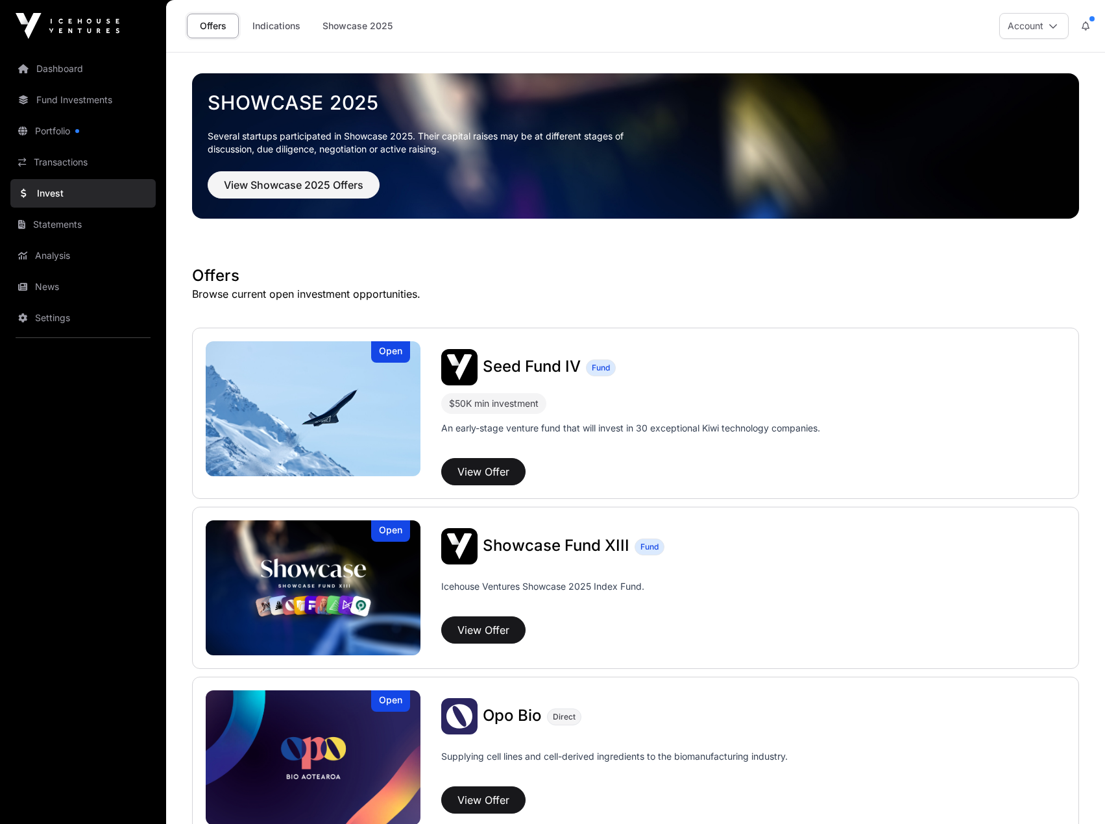
click at [108, 165] on link "Transactions" at bounding box center [82, 162] width 145 height 29
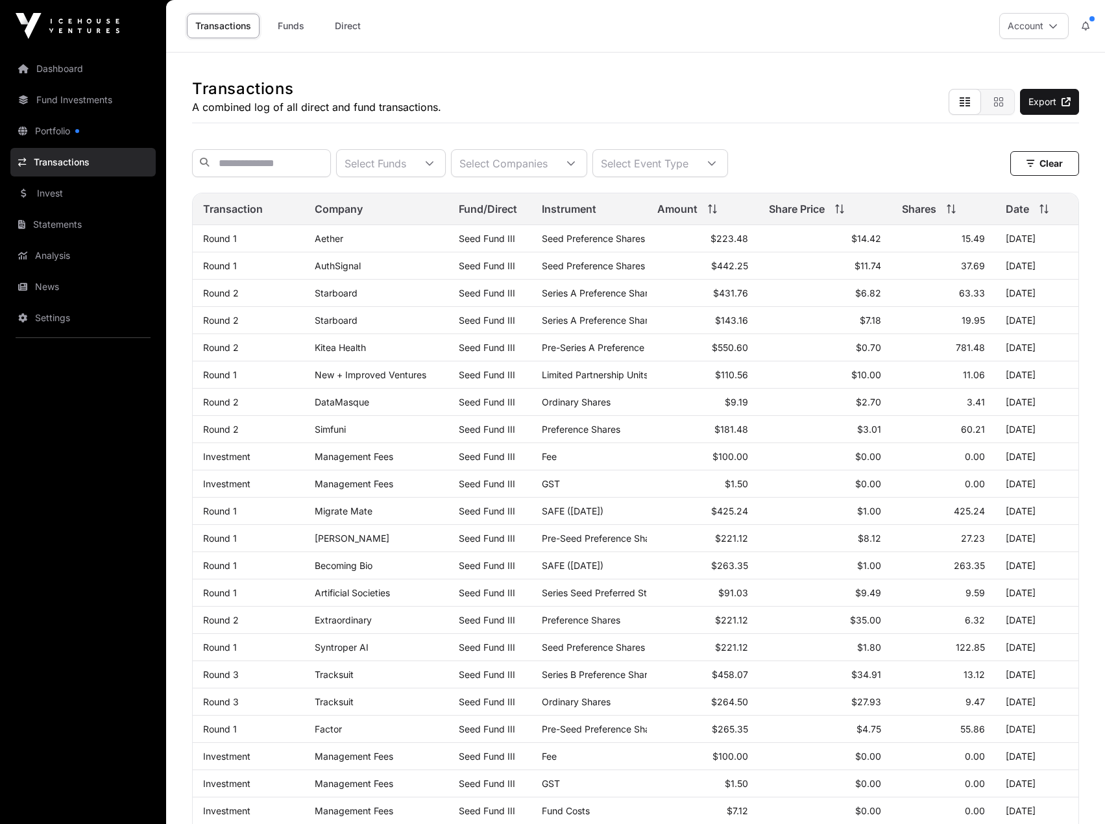
click at [95, 133] on link "Portfolio" at bounding box center [82, 131] width 145 height 29
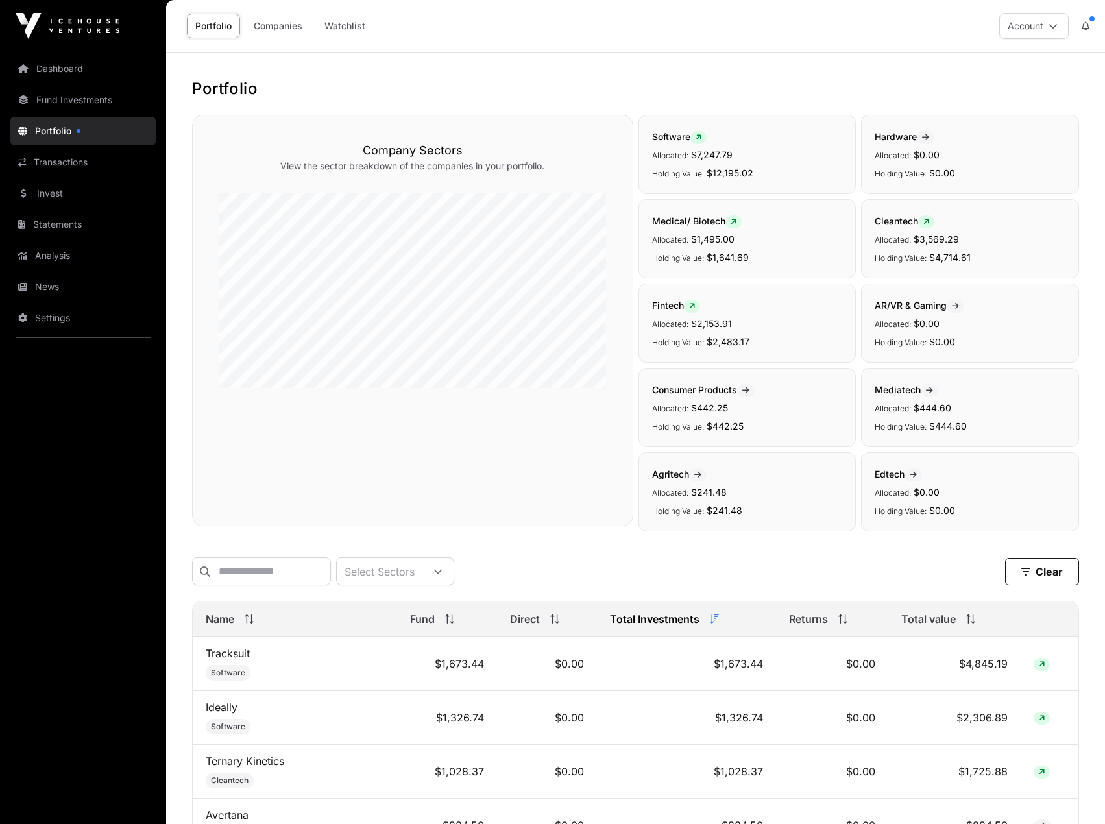
click at [387, 728] on td "Ideally Software" at bounding box center [295, 718] width 204 height 54
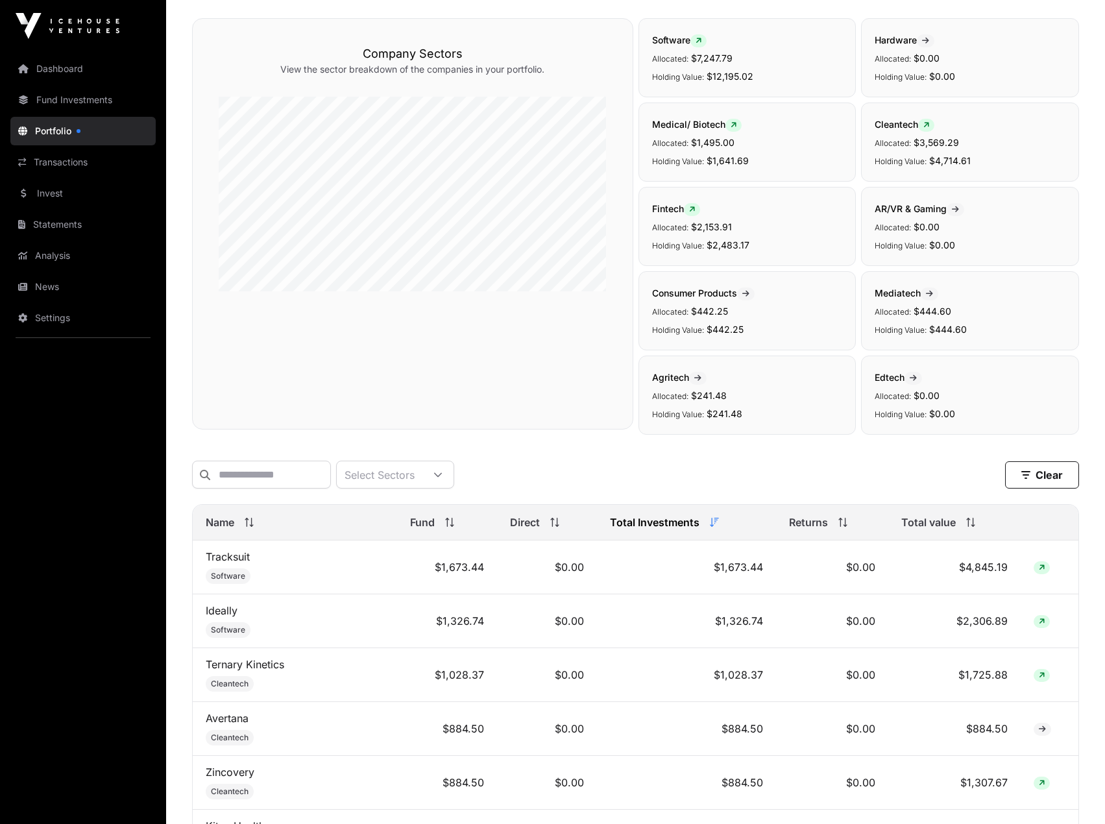
scroll to position [195, 0]
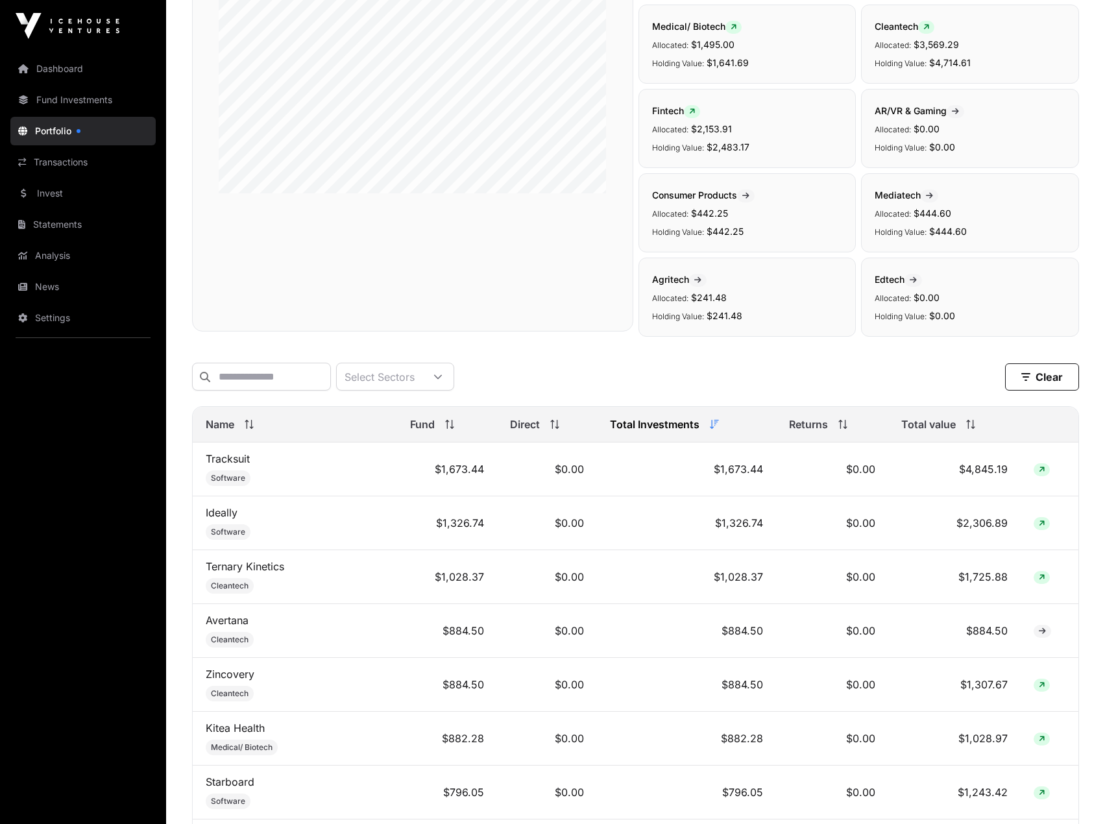
click at [963, 526] on td "$2,306.89" at bounding box center [954, 523] width 132 height 54
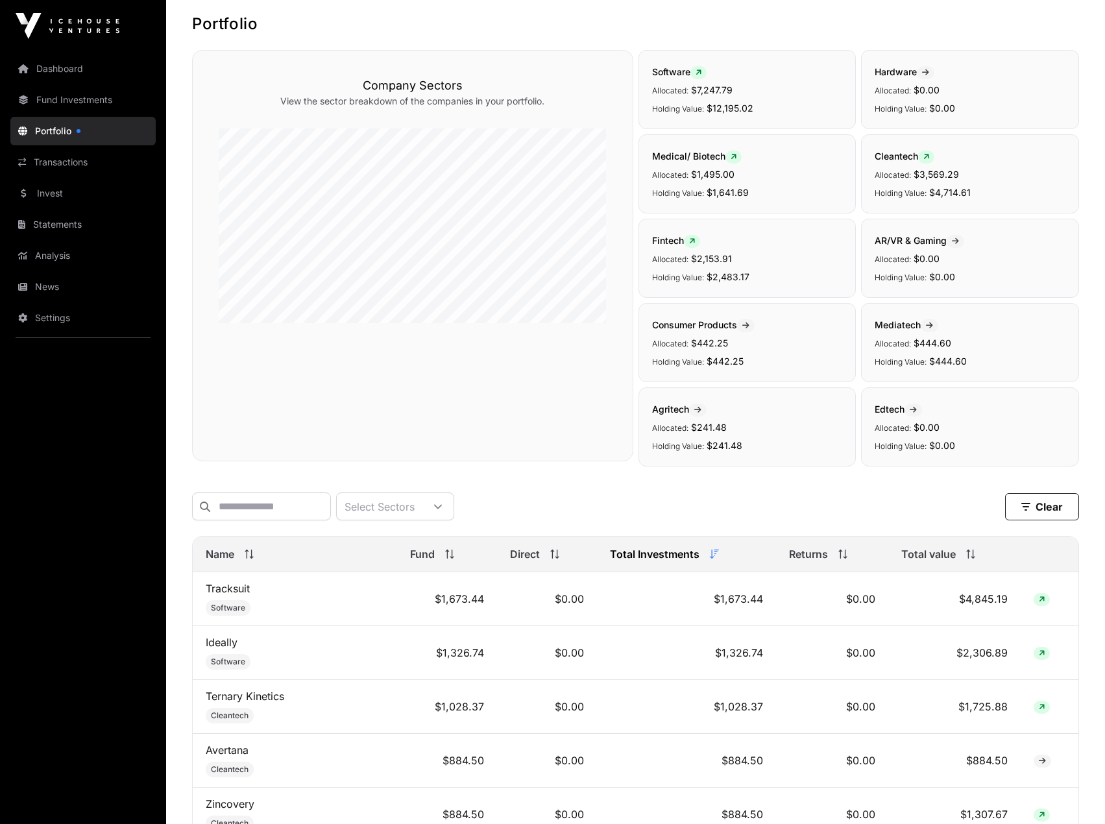
scroll to position [0, 0]
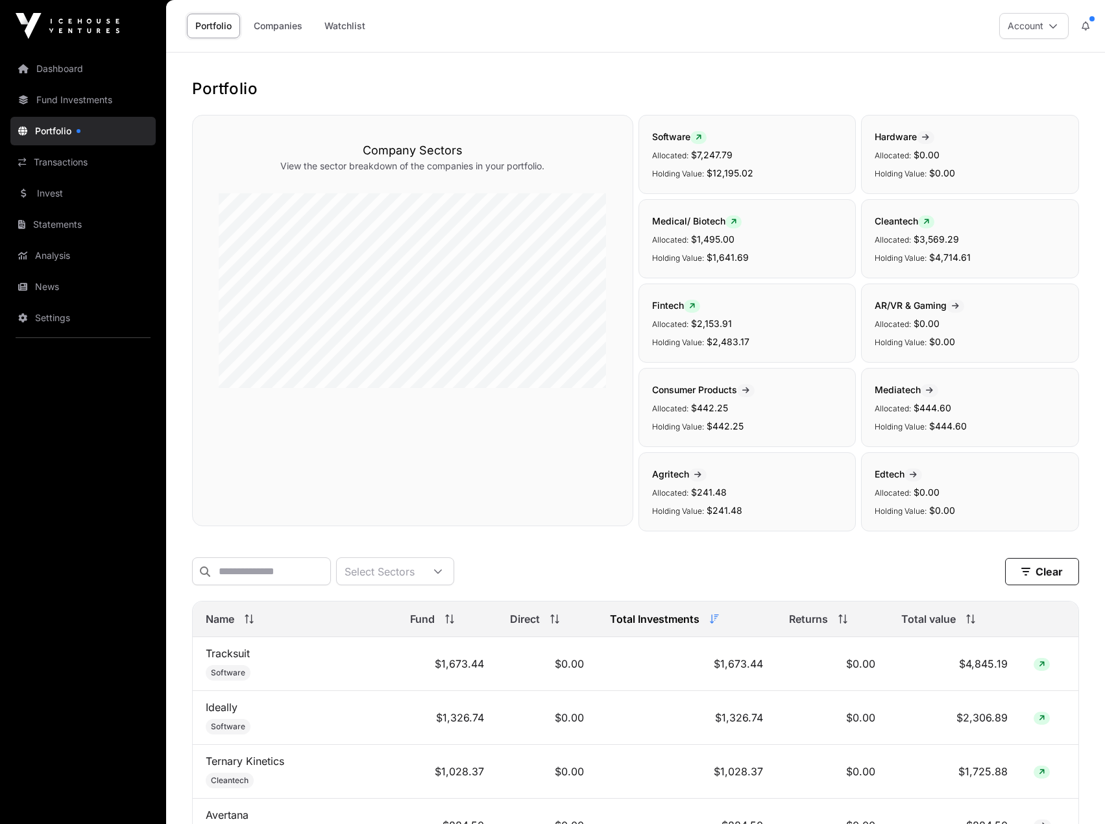
click at [62, 235] on link "Statements" at bounding box center [82, 224] width 145 height 29
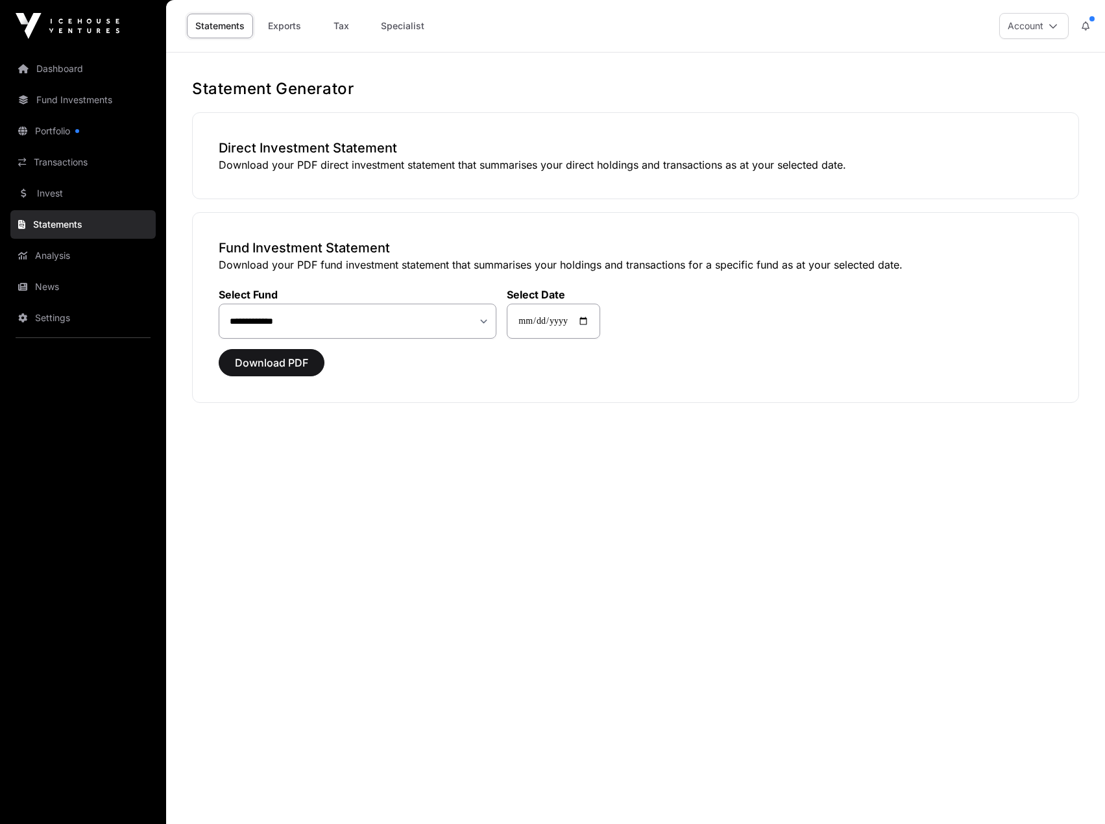
drag, startPoint x: 82, startPoint y: 170, endPoint x: 80, endPoint y: 160, distance: 10.7
click at [82, 169] on link "Transactions" at bounding box center [82, 162] width 145 height 29
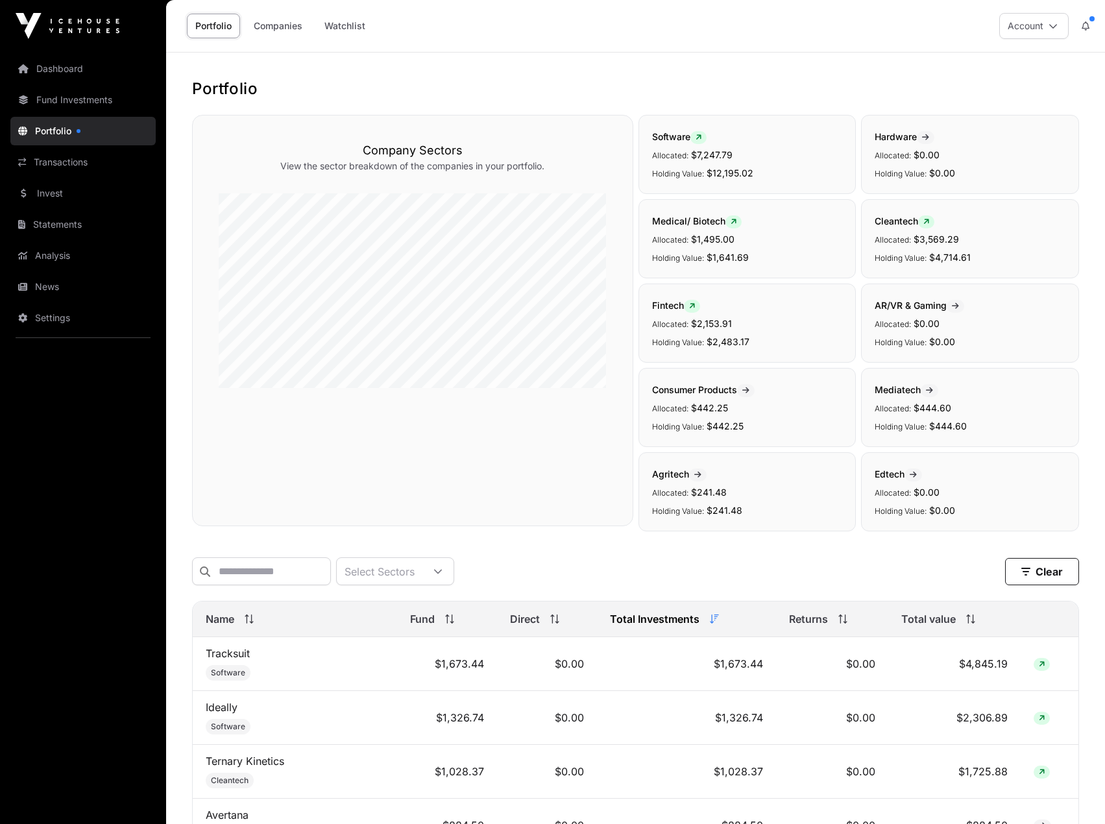
click at [271, 25] on link "Companies" at bounding box center [278, 26] width 66 height 25
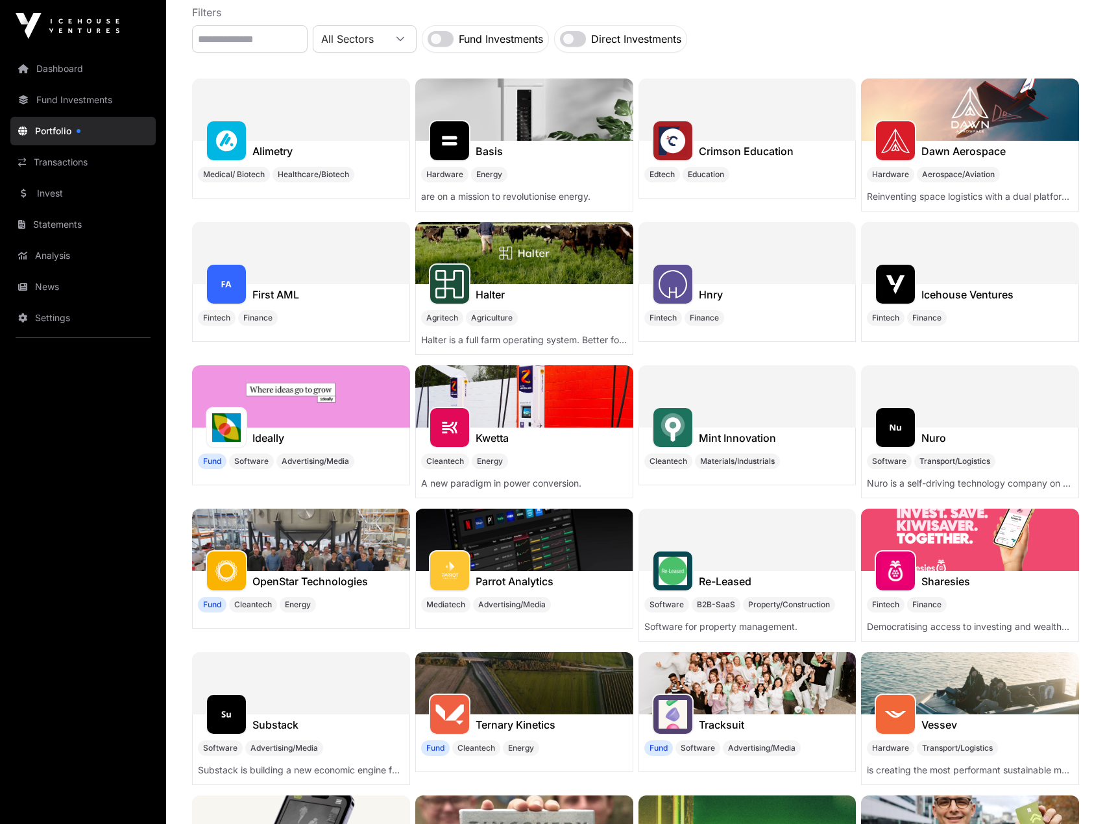
scroll to position [130, 0]
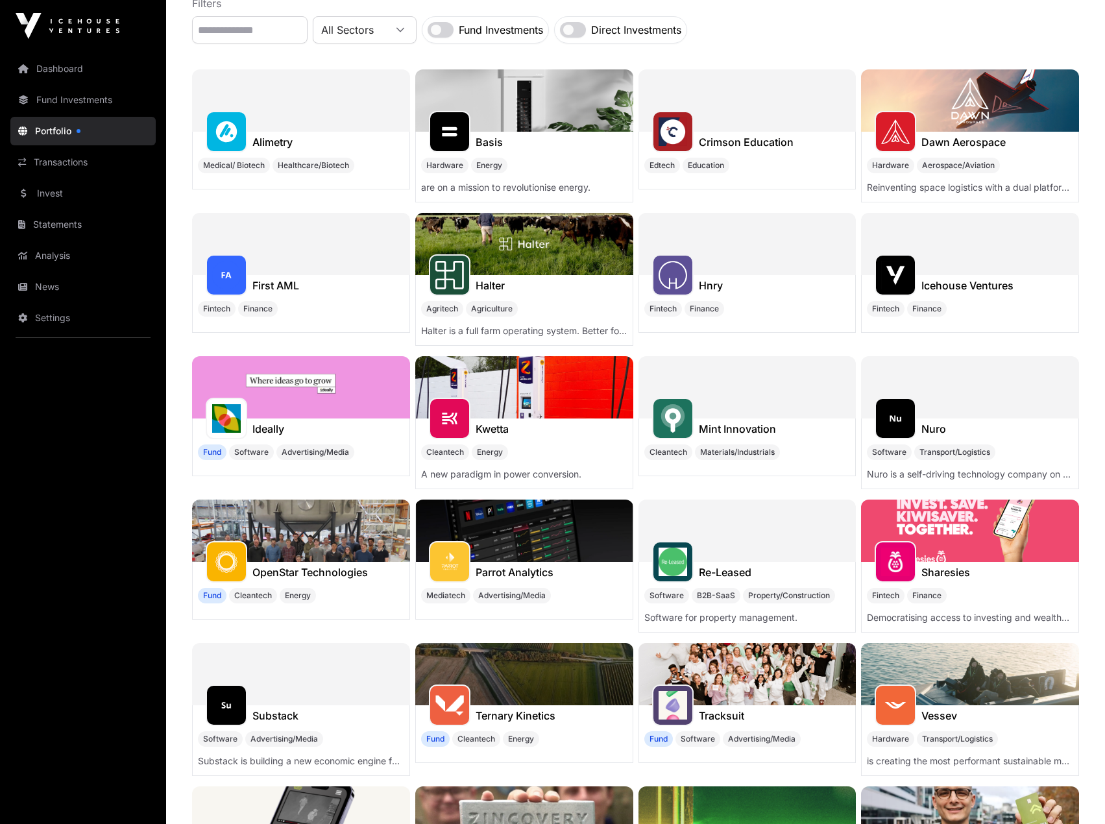
click at [334, 375] on img at bounding box center [301, 387] width 218 height 62
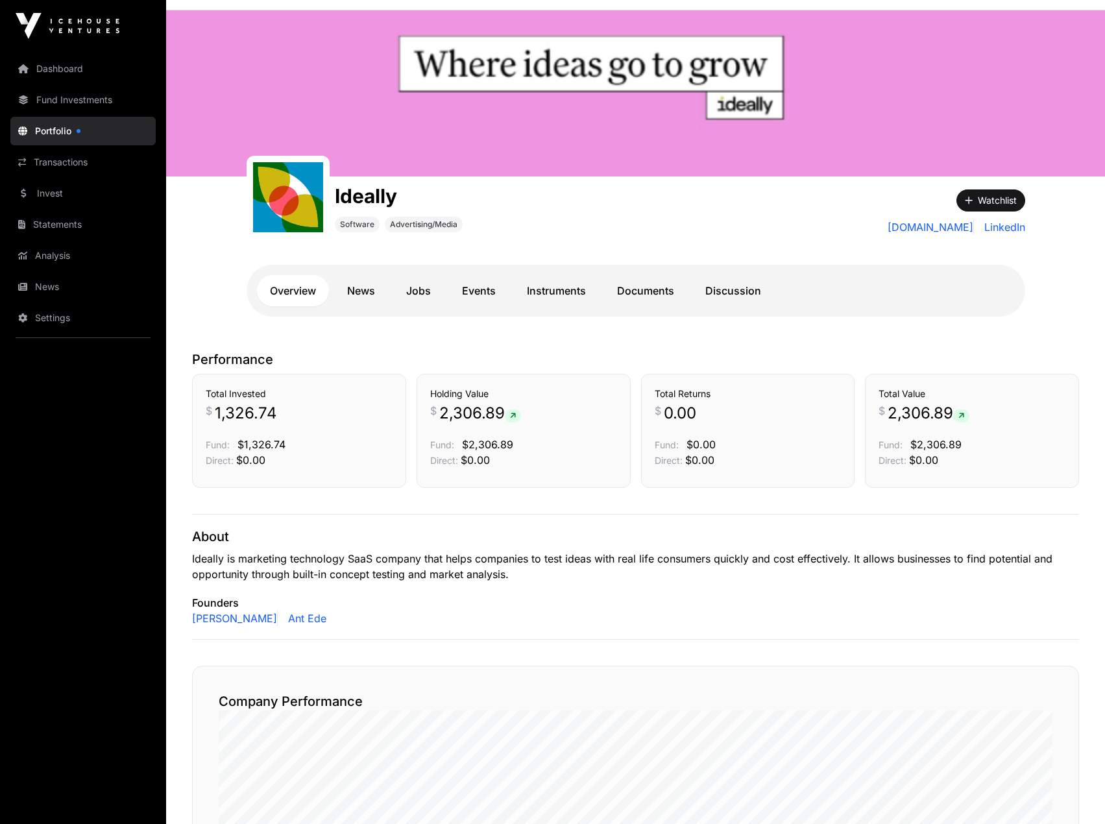
scroll to position [65, 0]
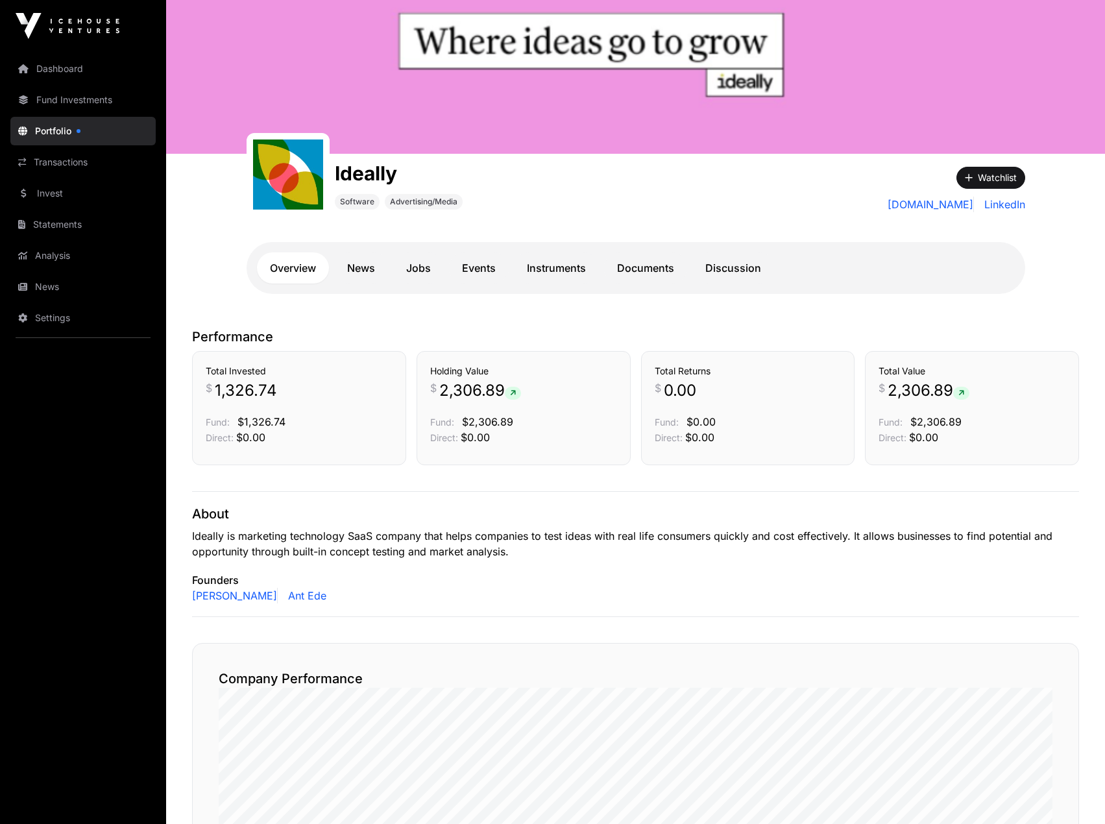
click at [562, 184] on div "Ideally Software Advertising/Media" at bounding box center [539, 185] width 584 height 62
click at [577, 187] on div "Ideally Software Advertising/Media" at bounding box center [539, 185] width 584 height 62
click at [229, 295] on div "Ideally Software Advertising/Media Watchlist [DOMAIN_NAME] LinkedIn Overview Ne…" at bounding box center [636, 234] width 830 height 161
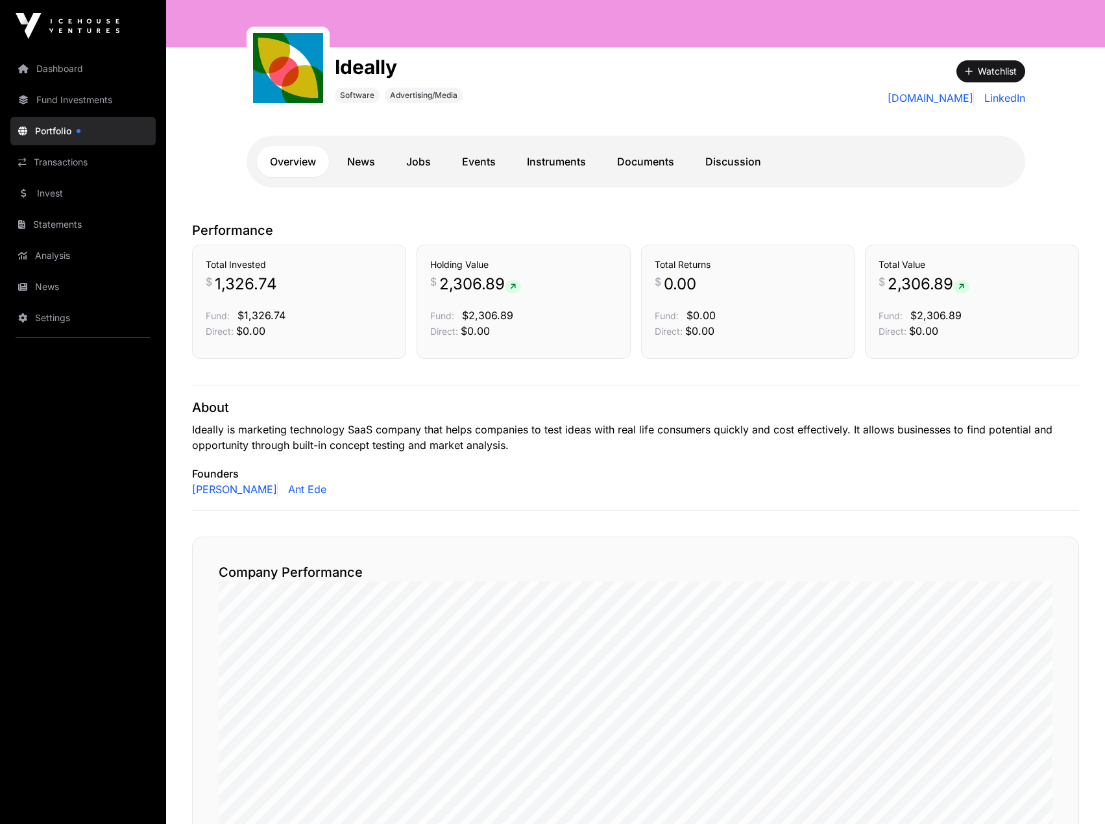
scroll to position [0, 0]
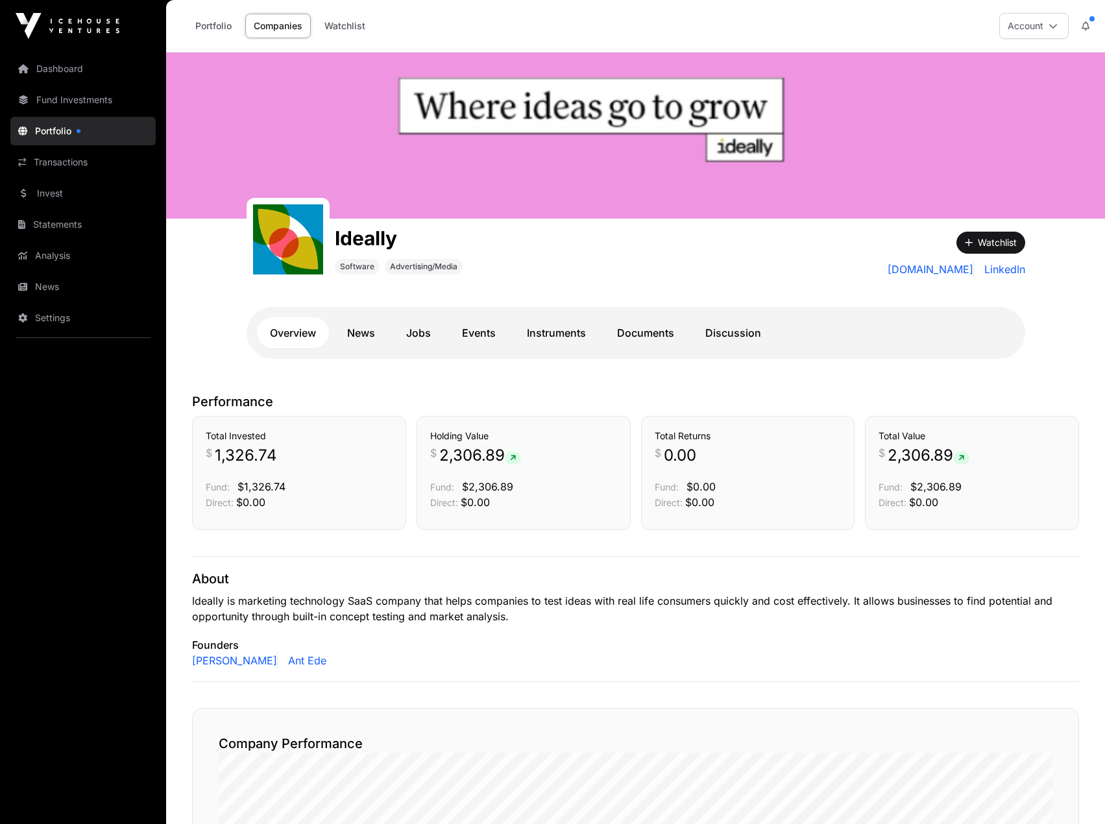
click at [363, 337] on link "News" at bounding box center [361, 332] width 54 height 31
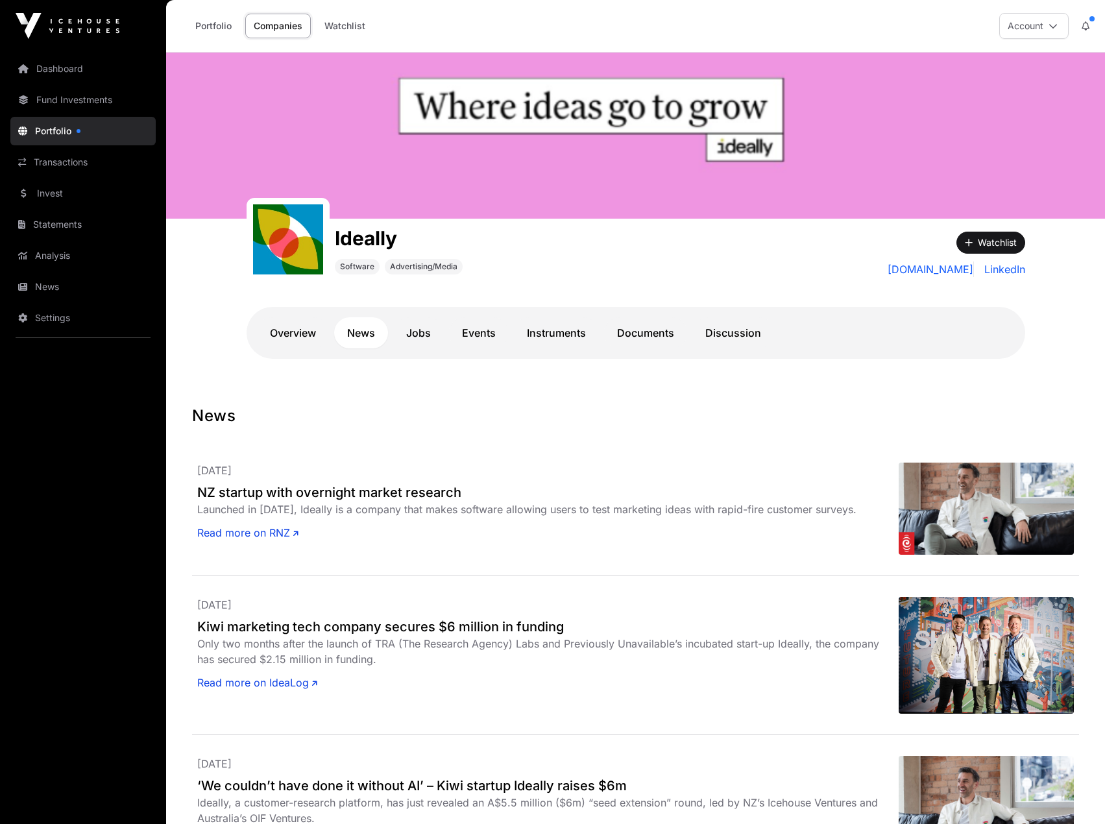
click at [416, 337] on link "Jobs" at bounding box center [418, 332] width 51 height 31
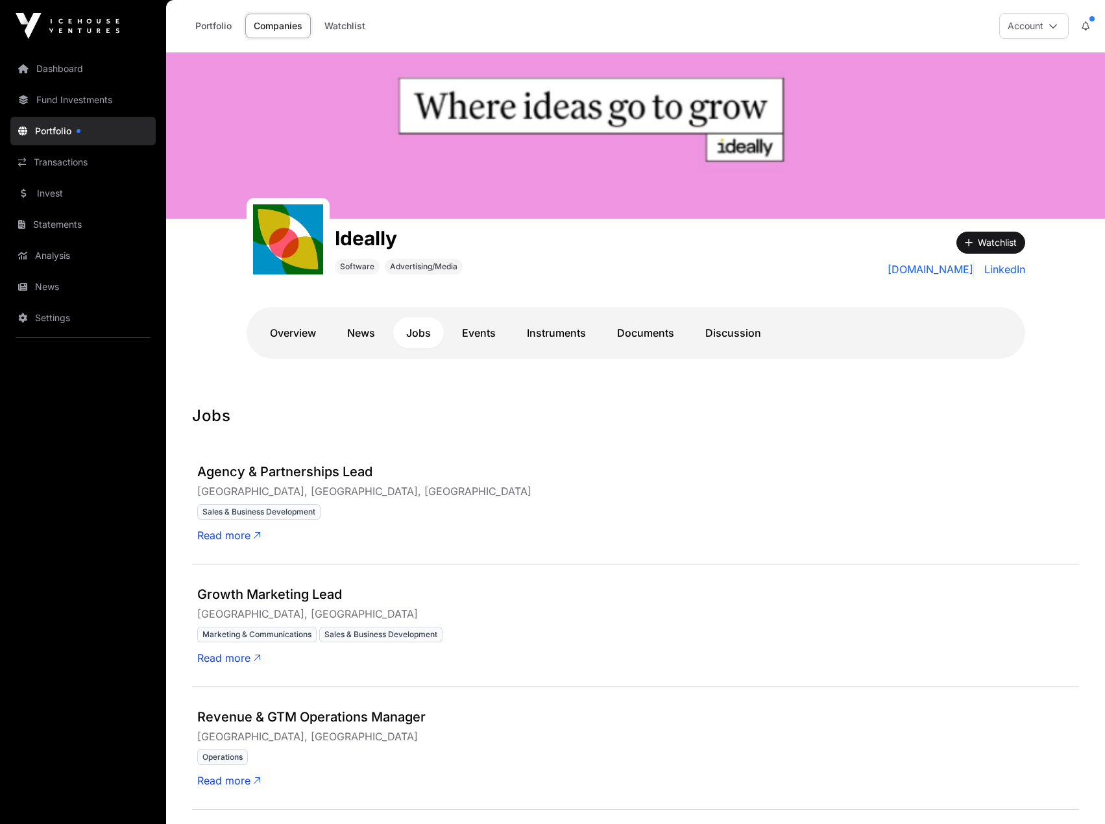
click at [484, 337] on link "Events" at bounding box center [479, 332] width 60 height 31
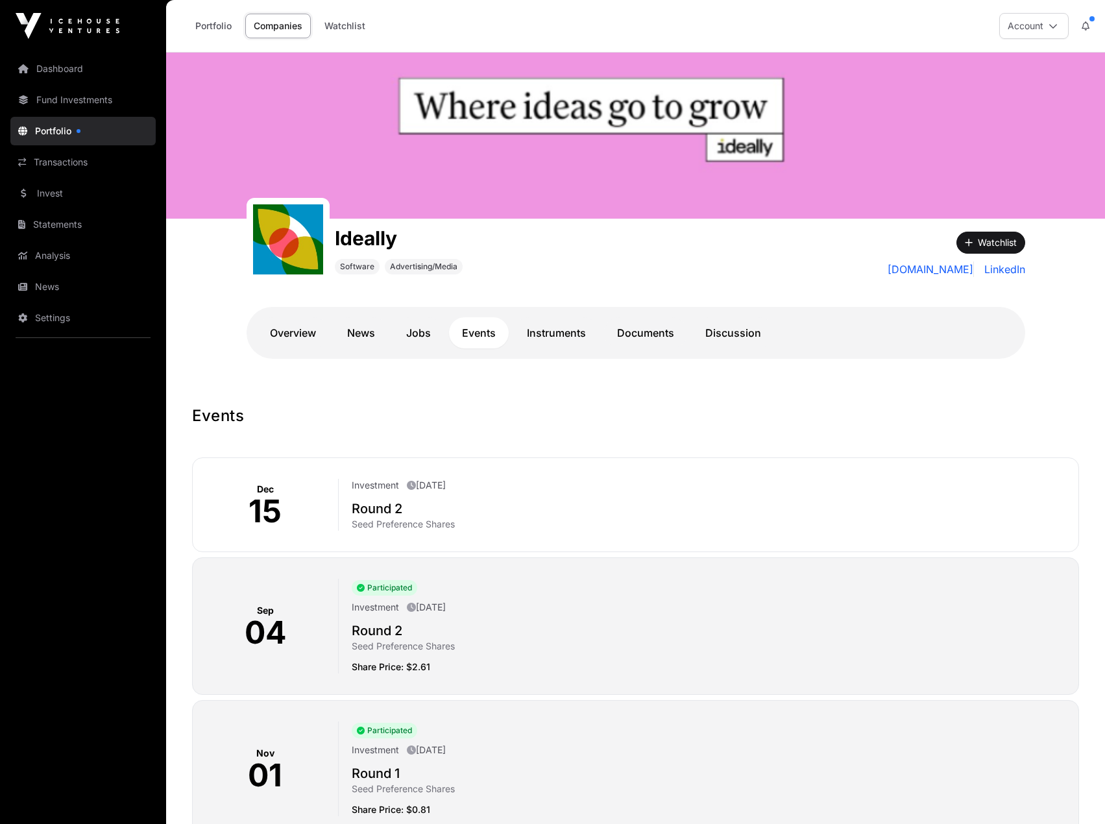
click at [575, 340] on link "Instruments" at bounding box center [556, 332] width 85 height 31
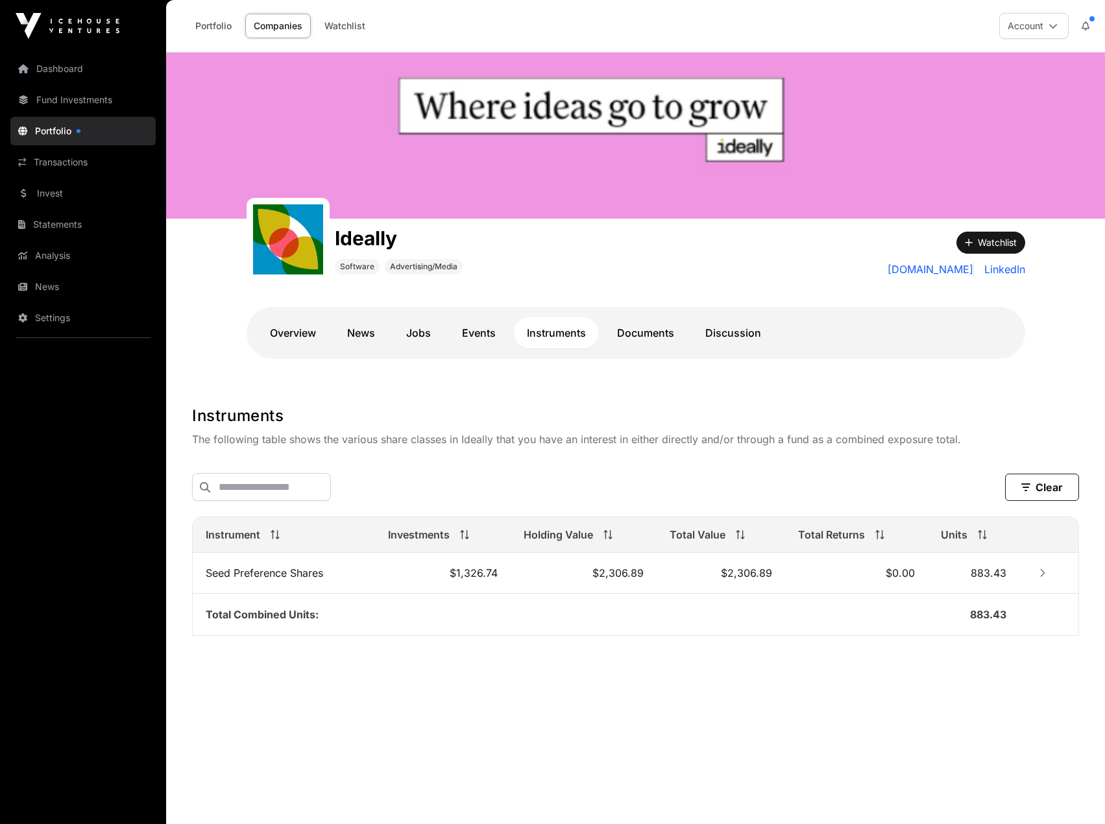
click at [663, 334] on link "Documents" at bounding box center [645, 332] width 83 height 31
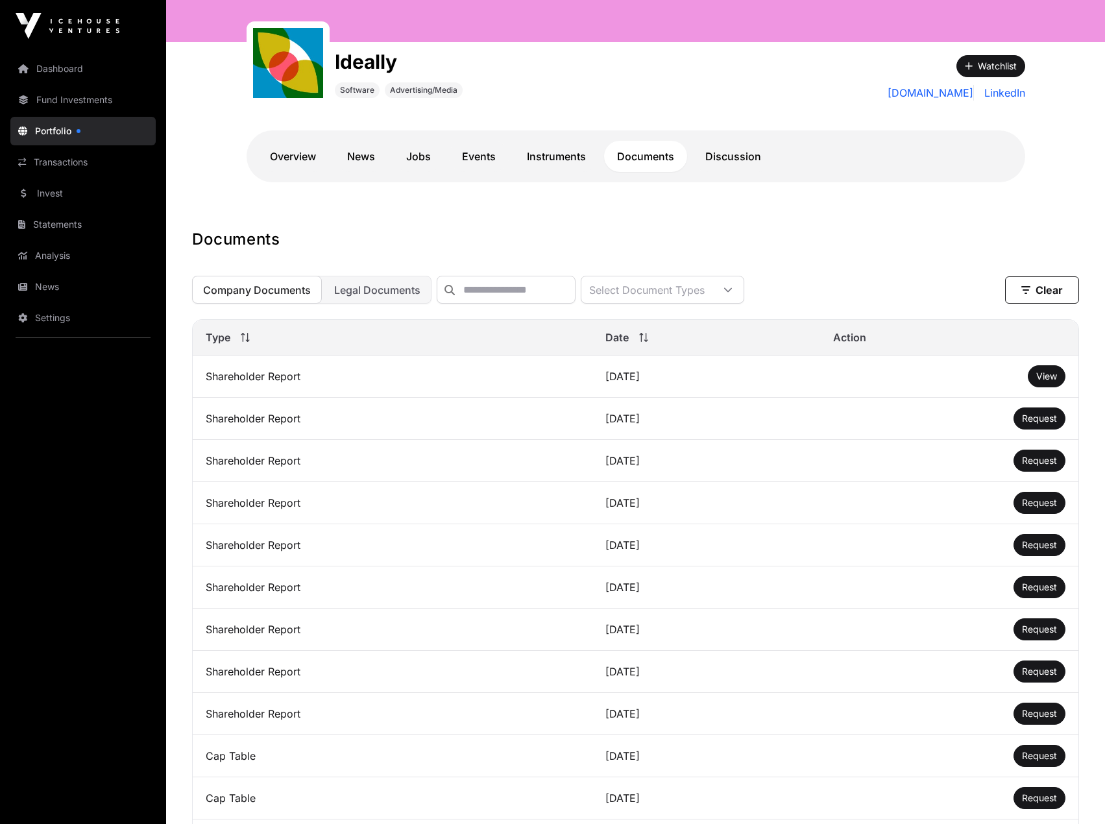
scroll to position [324, 0]
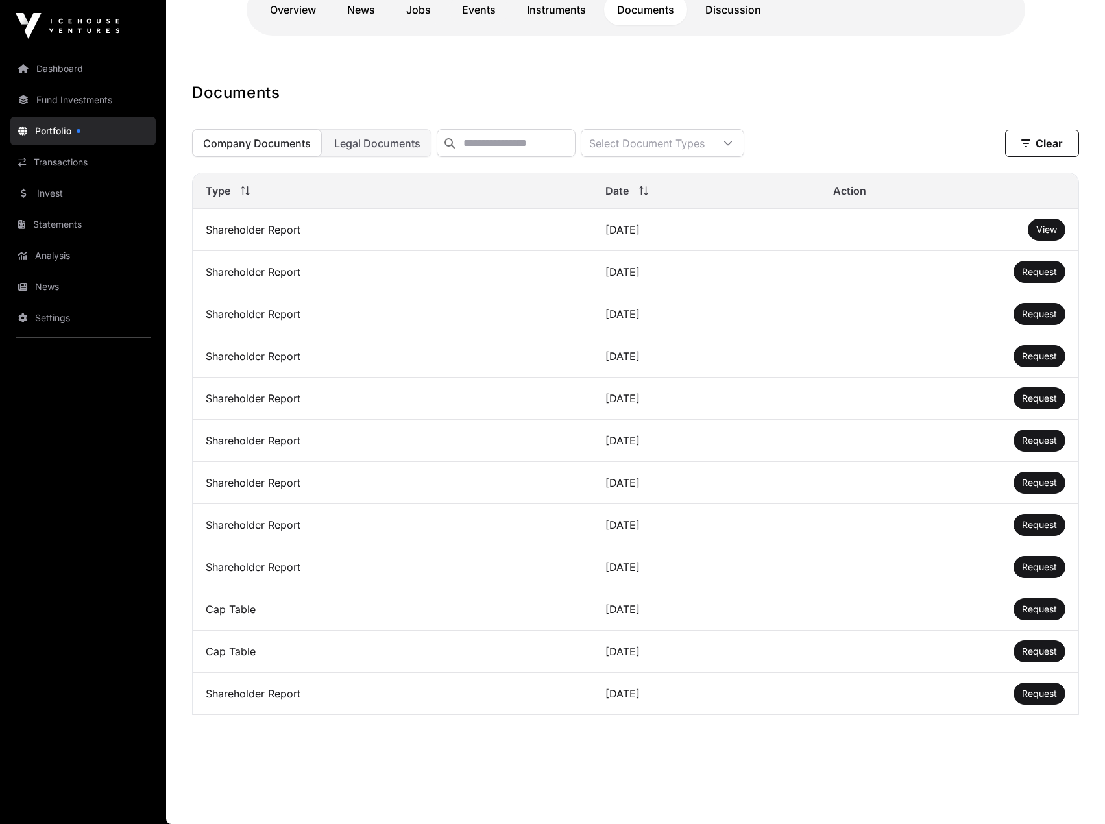
click at [1050, 235] on span "View" at bounding box center [1046, 229] width 21 height 11
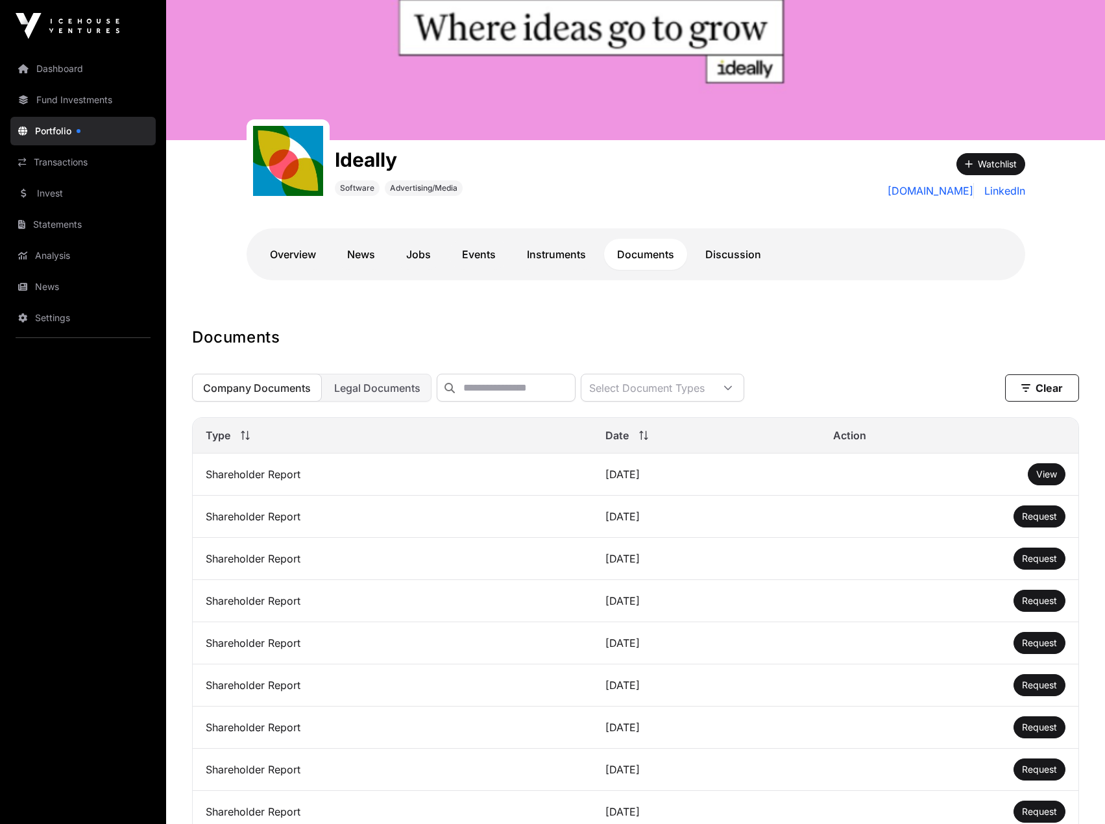
scroll to position [0, 0]
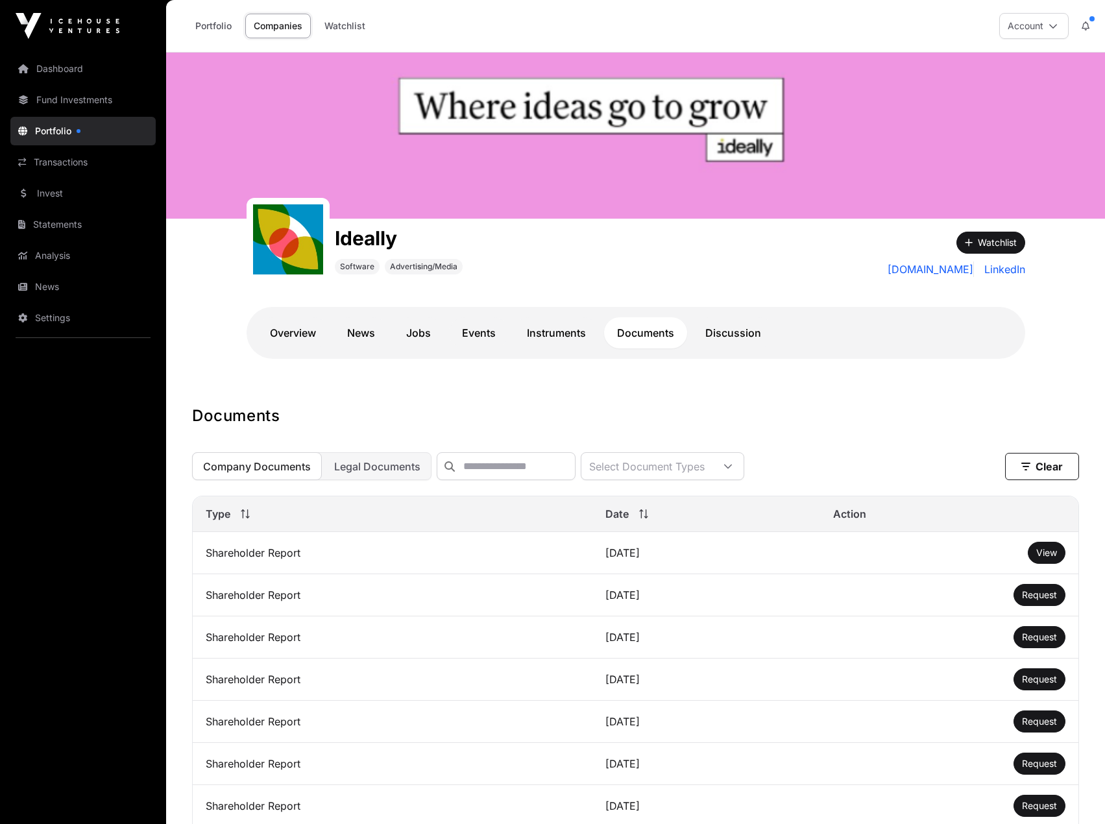
click at [278, 22] on link "Companies" at bounding box center [278, 26] width 66 height 25
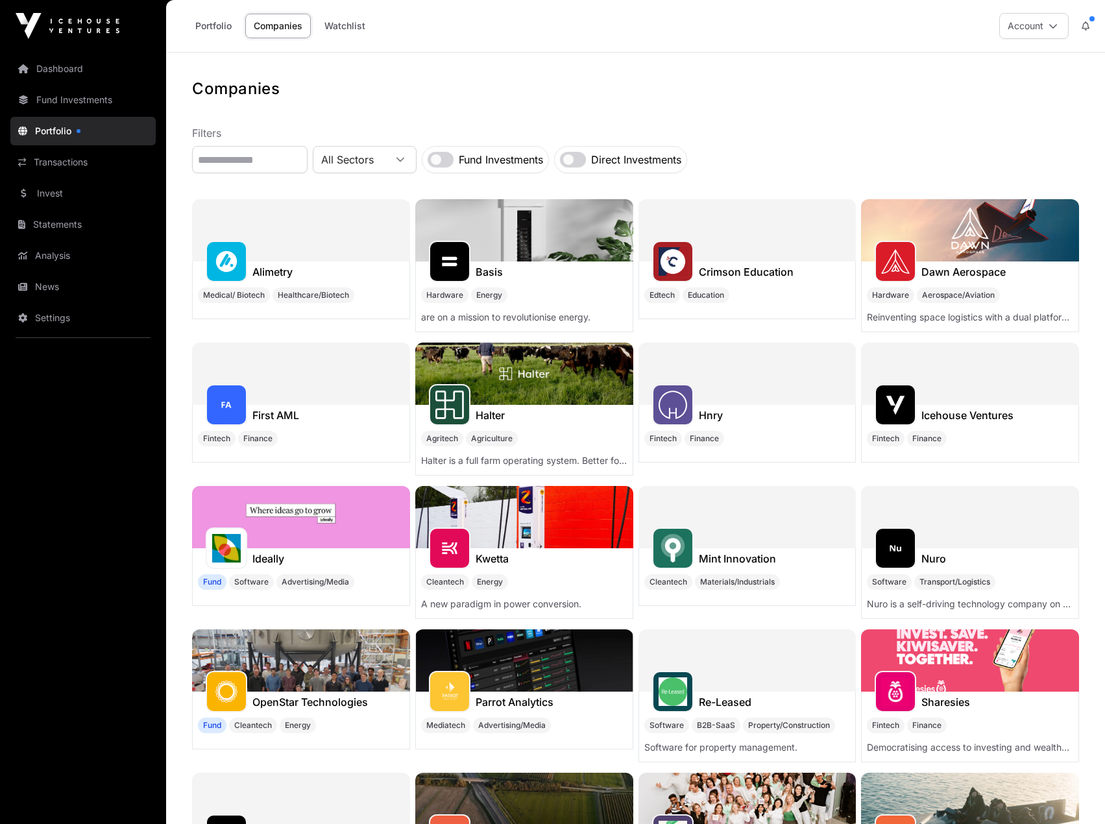
click at [823, 84] on h1 "Companies" at bounding box center [635, 88] width 887 height 21
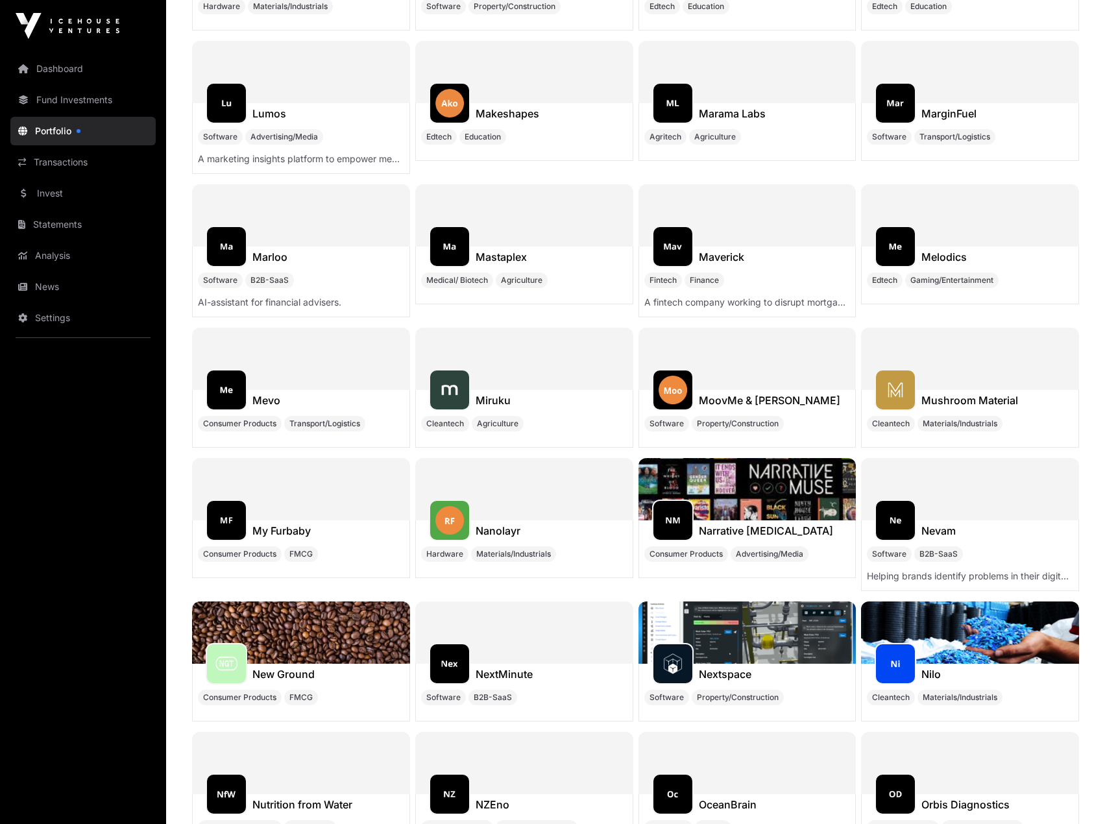
scroll to position [5903, 0]
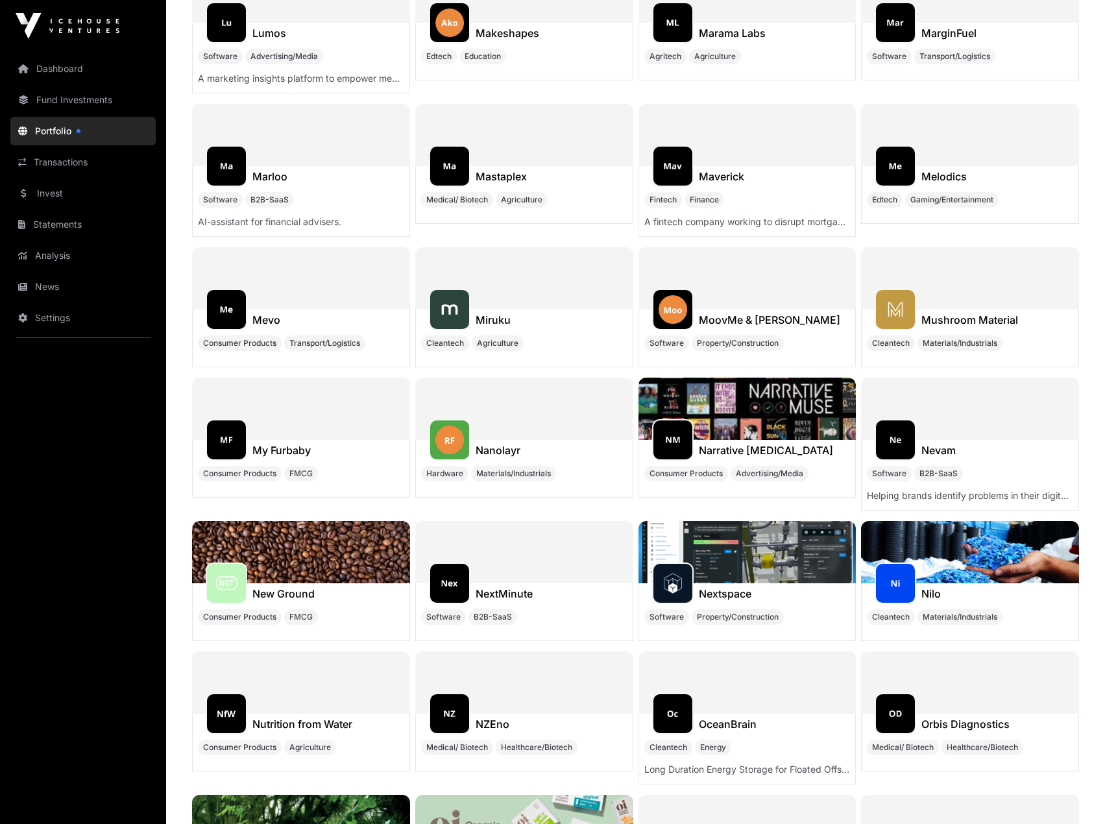
click at [182, 346] on div "Companies Filters All Sectors Fund Investments Direct Investments Alimetry Medi…" at bounding box center [635, 700] width 939 height 13050
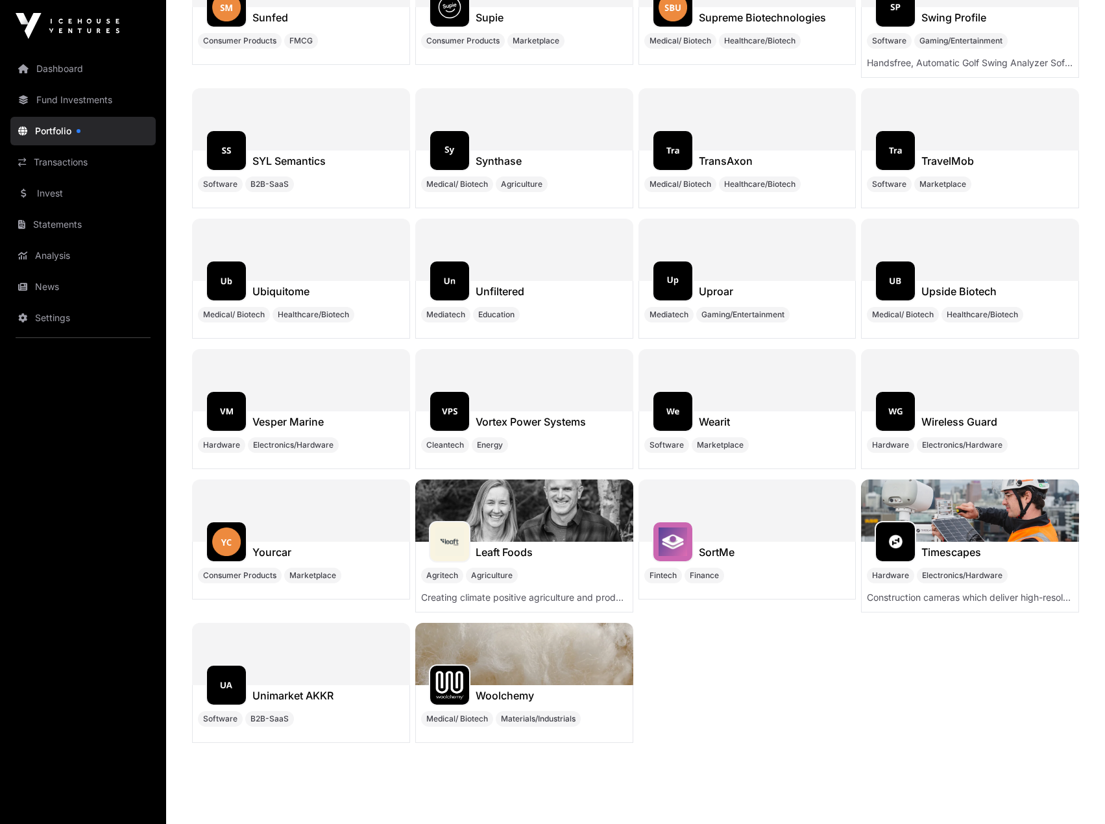
scroll to position [12385, 0]
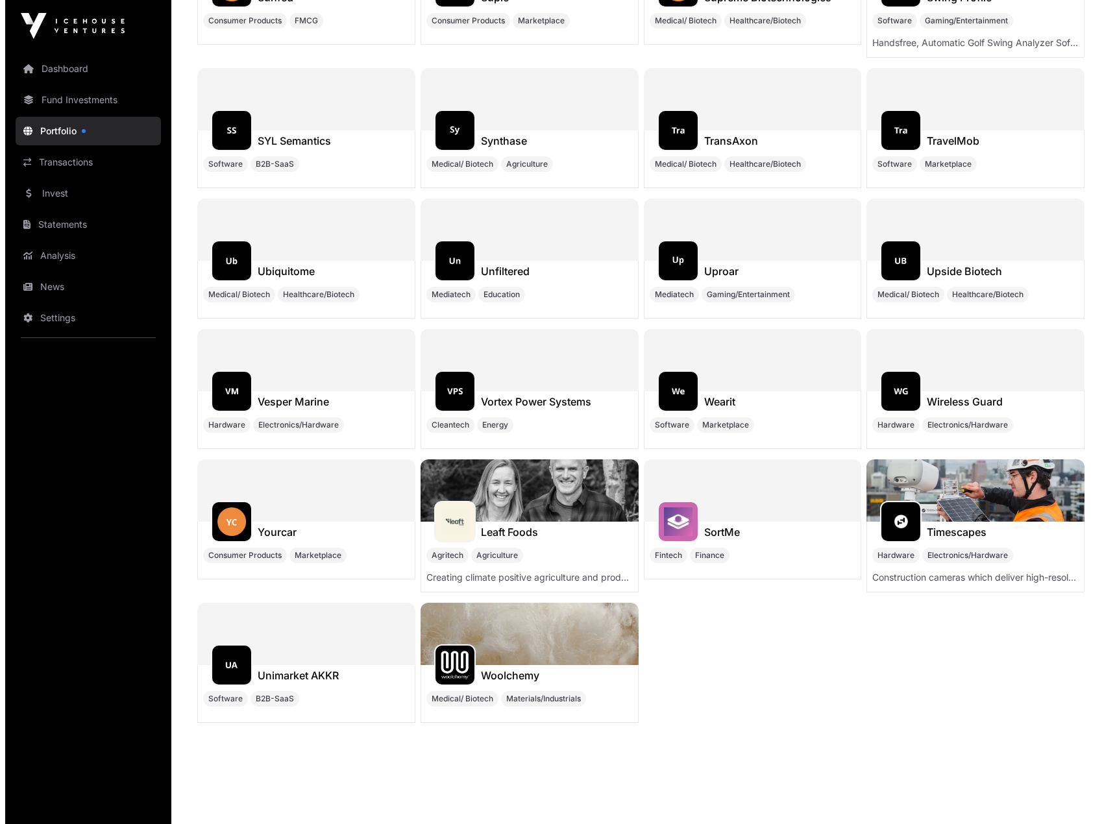
scroll to position [0, 0]
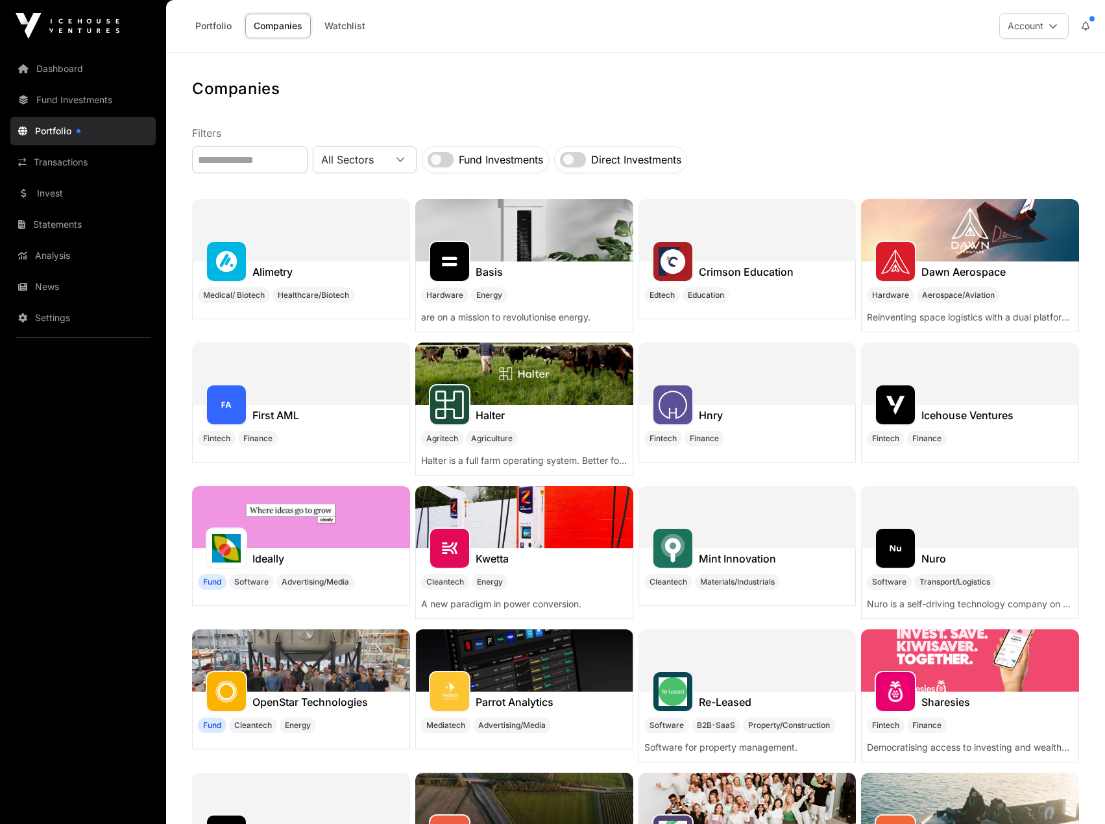
click at [1032, 27] on button "Account" at bounding box center [1033, 26] width 69 height 26
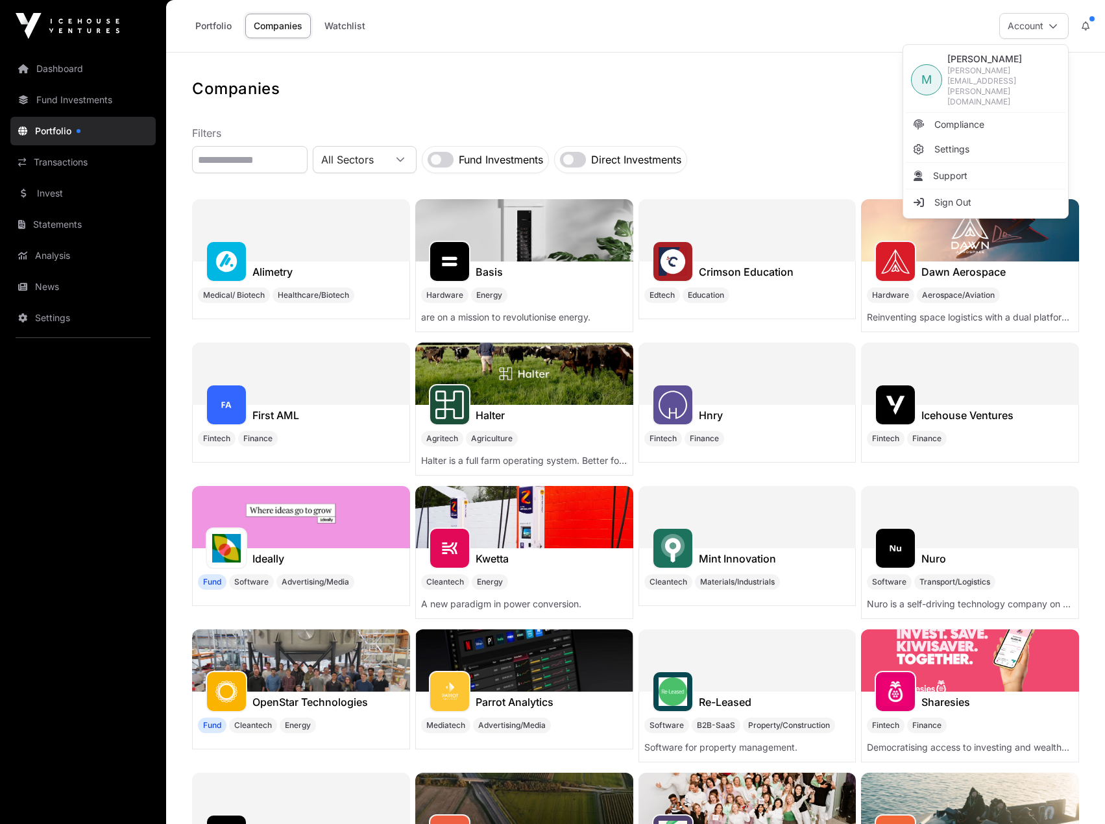
click at [940, 196] on span "Sign Out" at bounding box center [952, 202] width 37 height 13
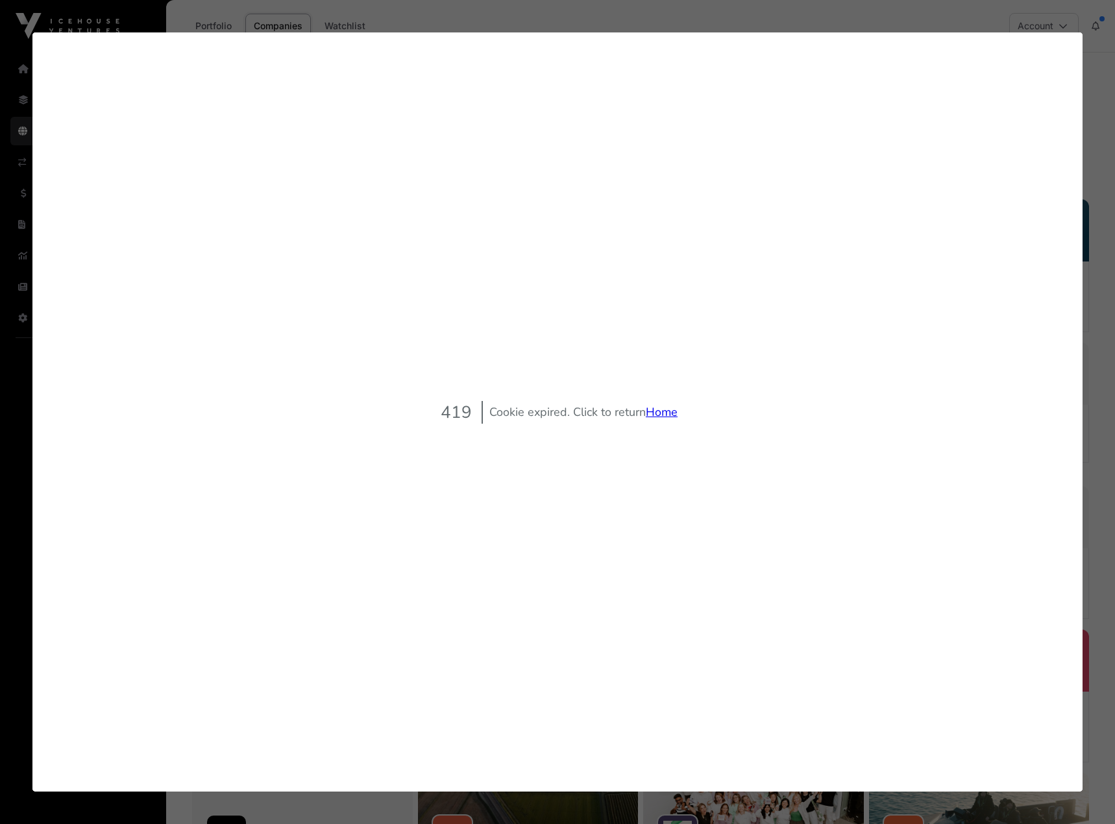
click at [663, 405] on link "Home" at bounding box center [661, 412] width 32 height 16
